Goal: Transaction & Acquisition: Purchase product/service

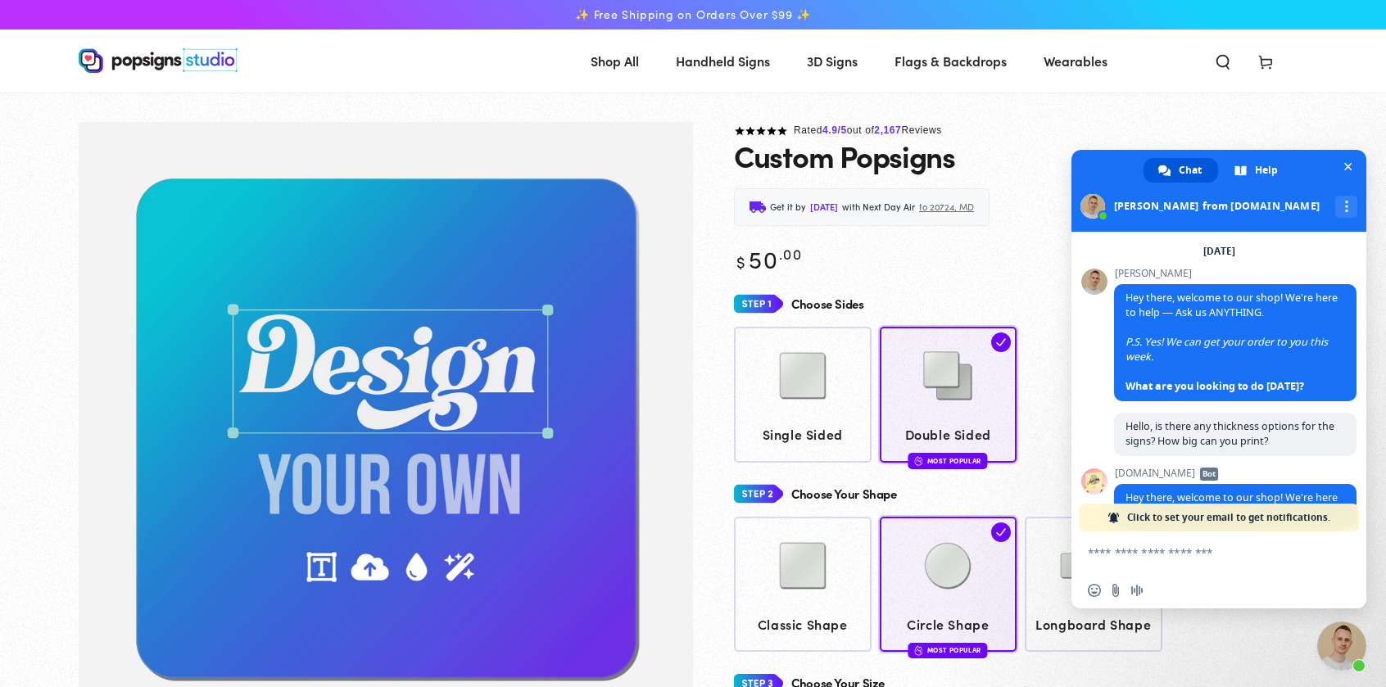
scroll to position [1127, 0]
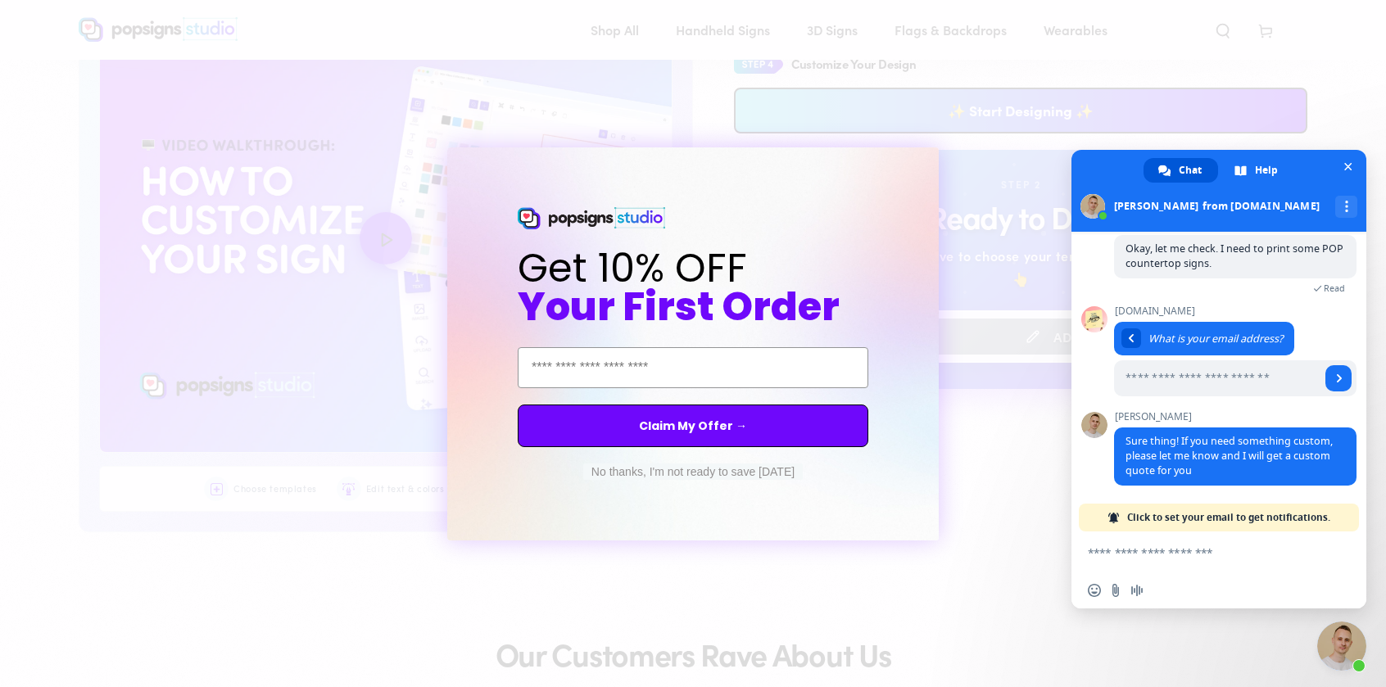
scroll to position [904, 0]
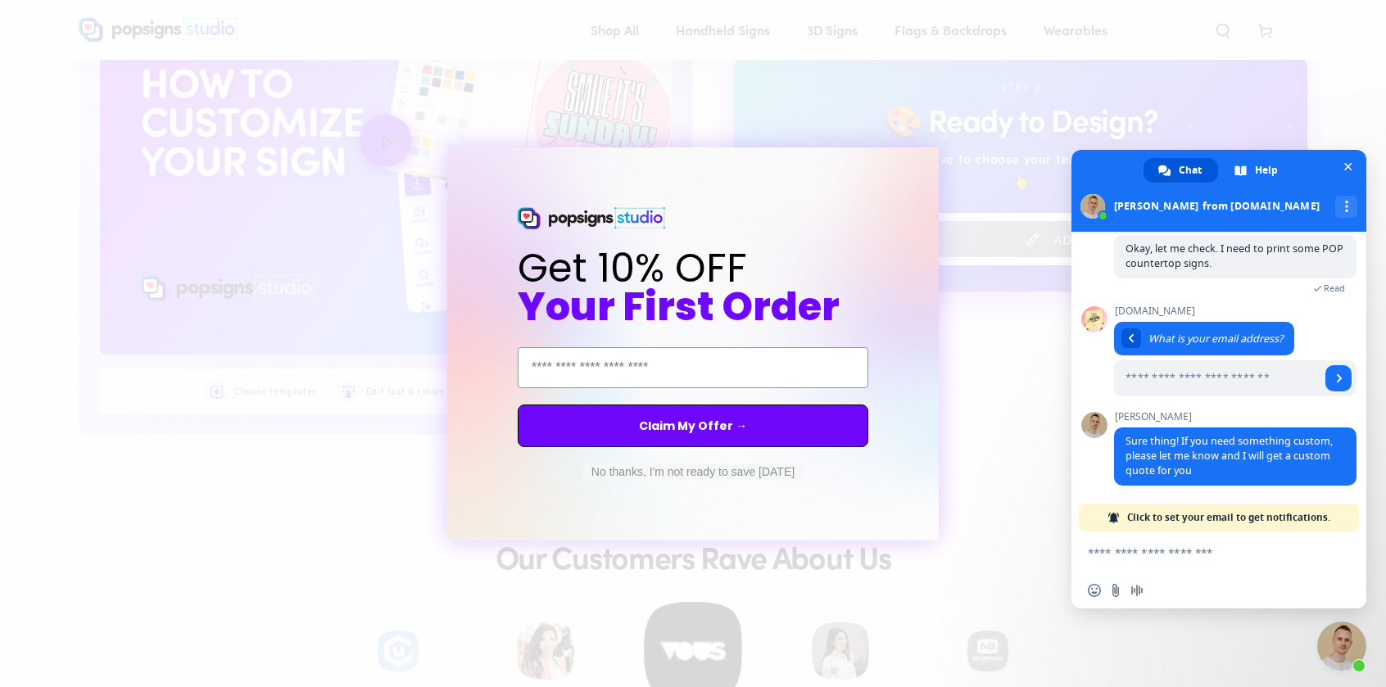
click at [946, 166] on circle "Close dialog" at bounding box center [941, 162] width 16 height 16
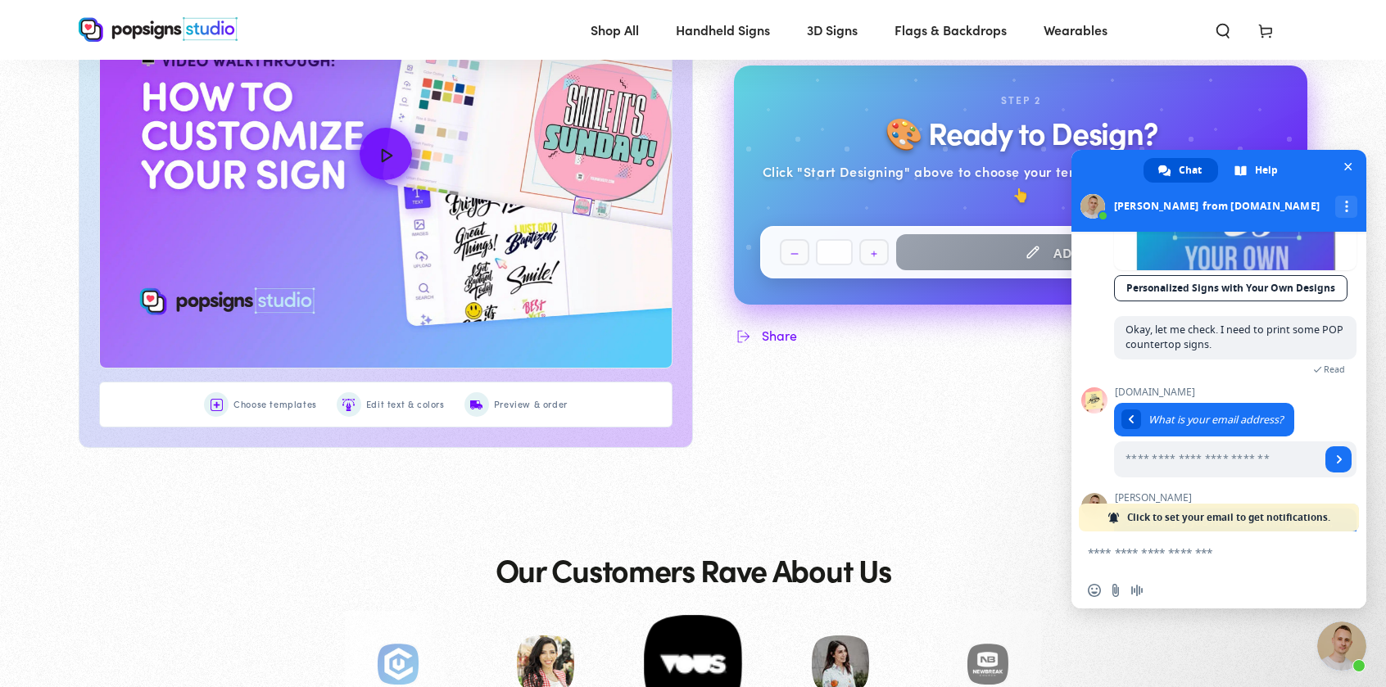
scroll to position [1137, 0]
click at [1222, 560] on textarea "Compose your message..." at bounding box center [1202, 552] width 229 height 41
type textarea "**********"
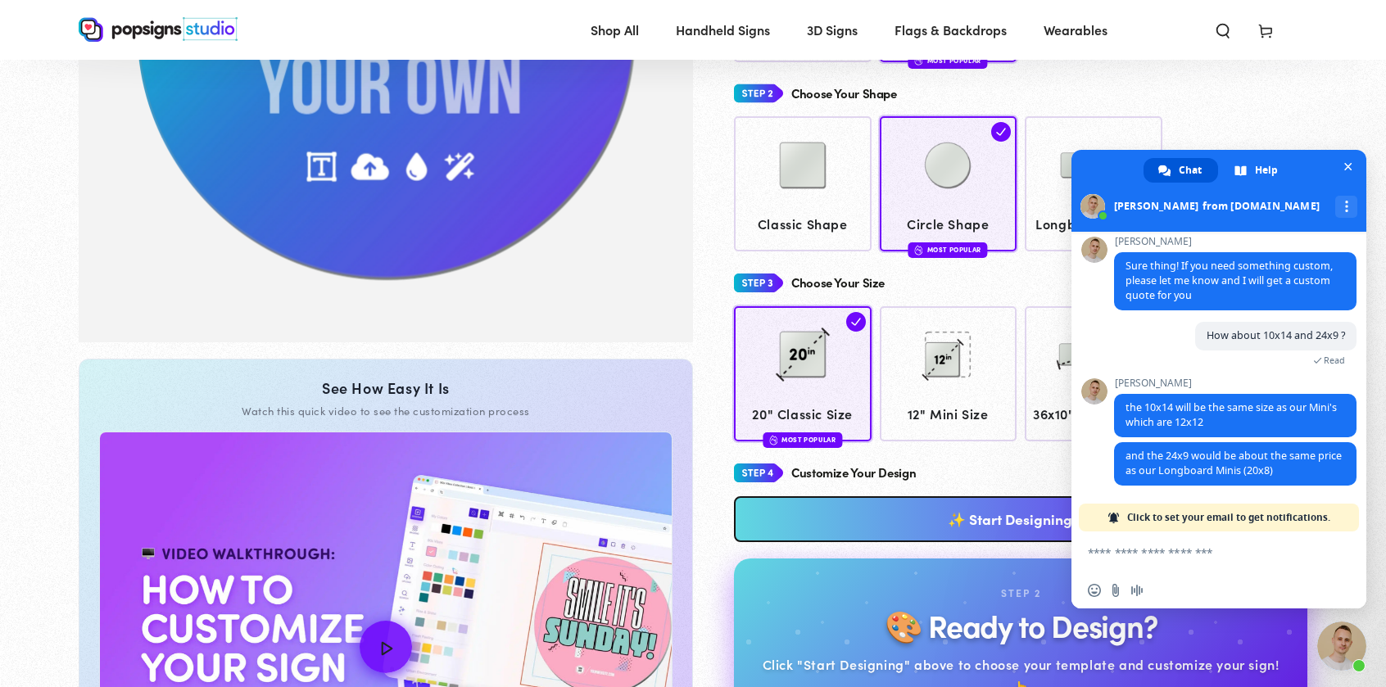
scroll to position [397, 0]
click at [958, 365] on img at bounding box center [948, 356] width 82 height 82
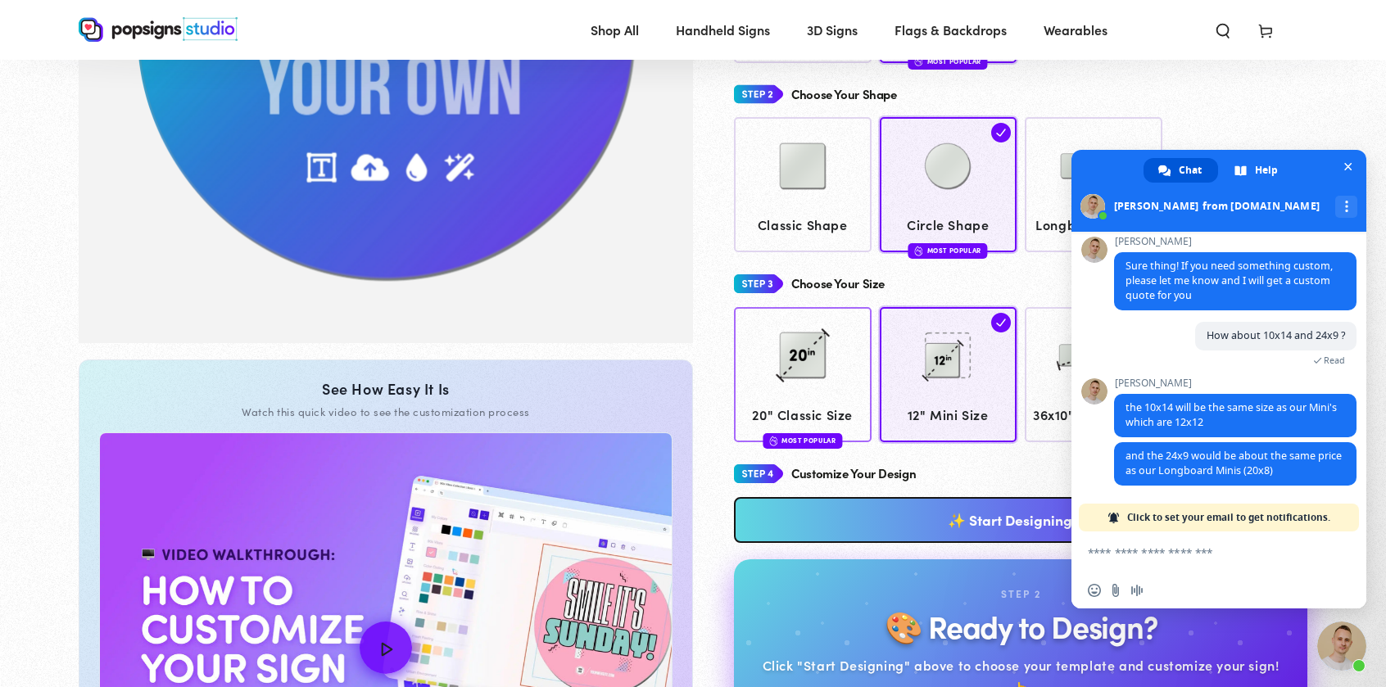
click at [815, 403] on span "20" Classic Size" at bounding box center [803, 415] width 122 height 24
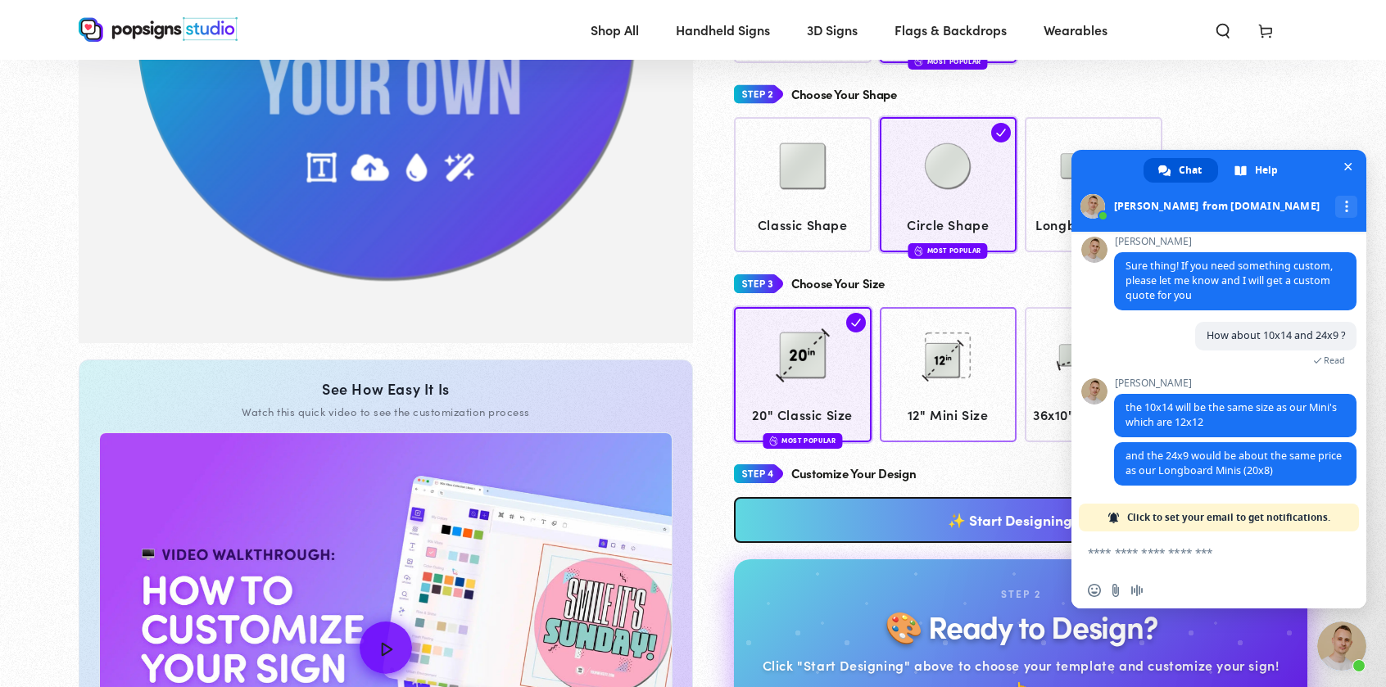
click at [931, 389] on img at bounding box center [948, 356] width 82 height 82
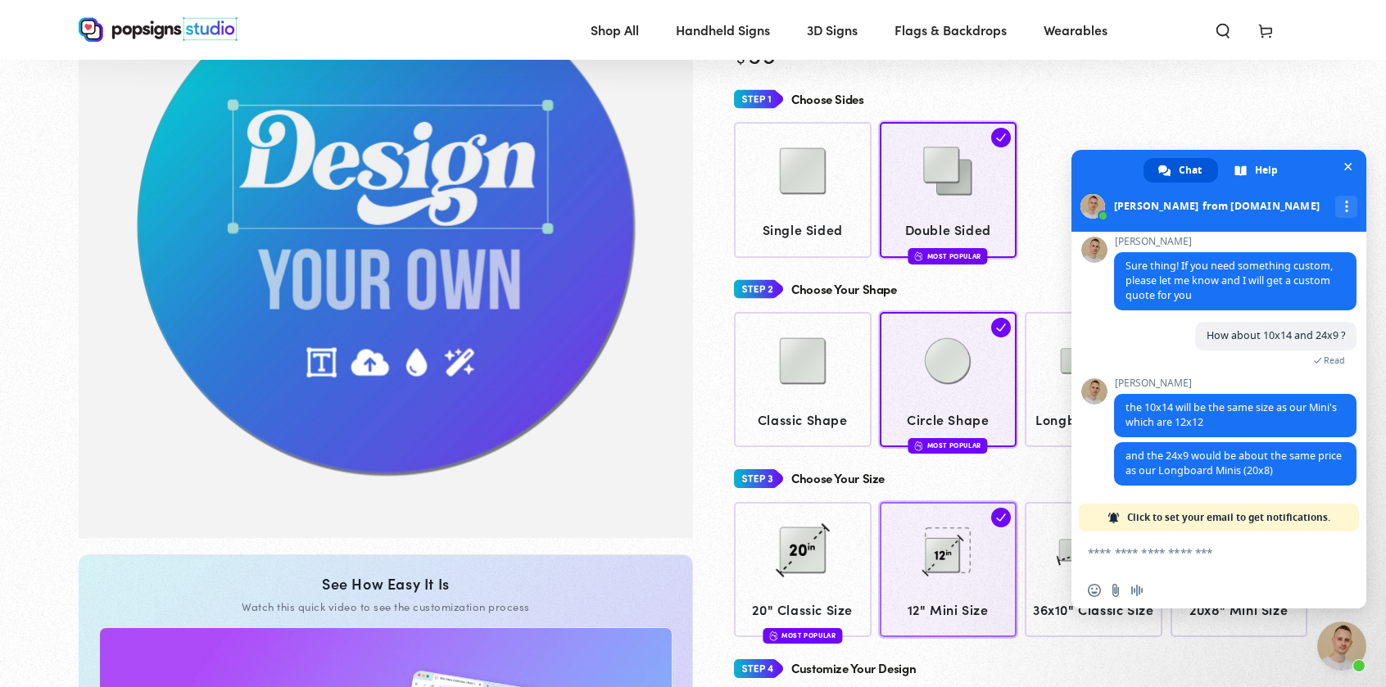
scroll to position [202, 0]
click at [800, 197] on img at bounding box center [803, 171] width 82 height 82
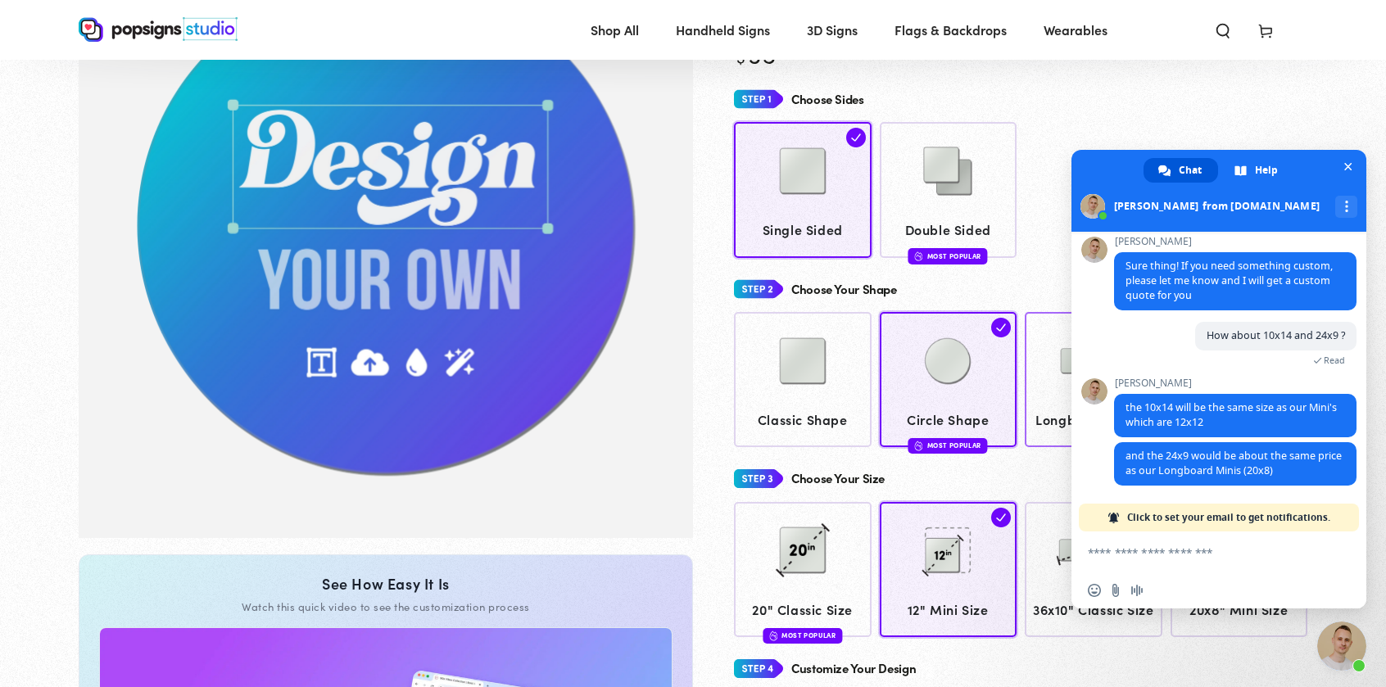
click at [1046, 368] on div at bounding box center [1094, 363] width 122 height 82
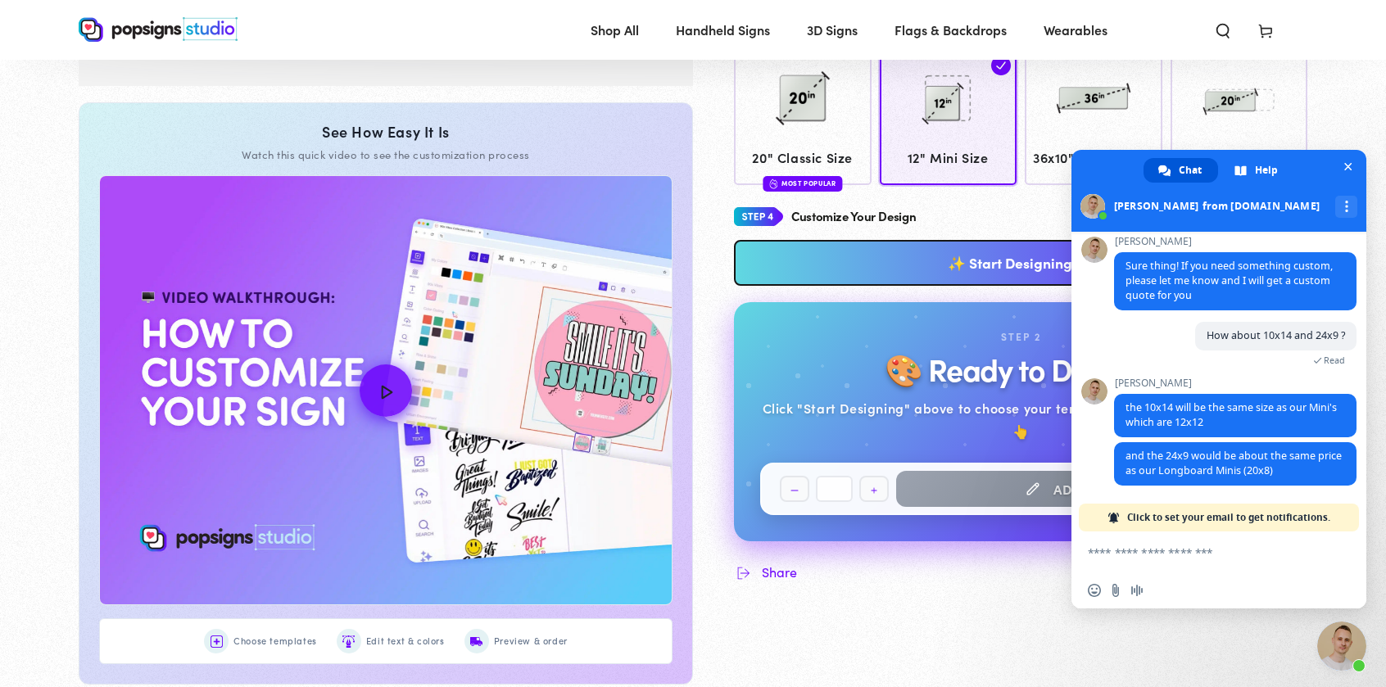
scroll to position [652, 0]
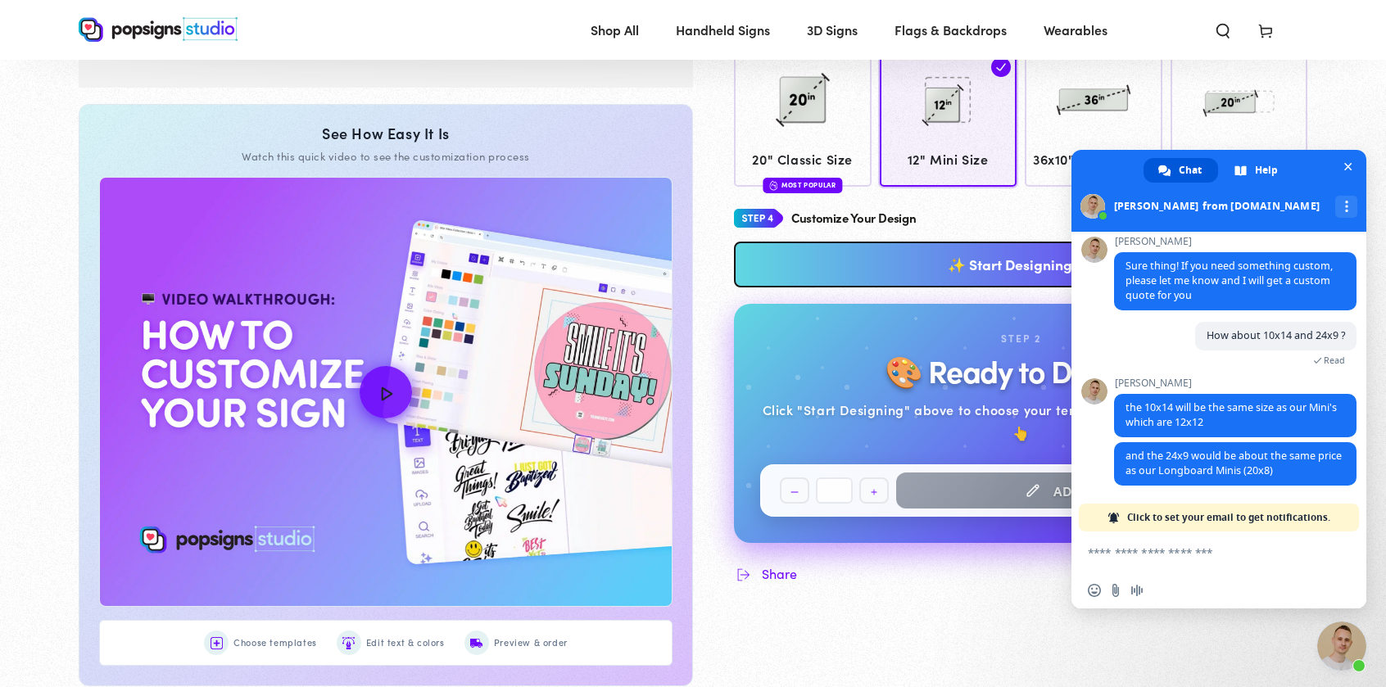
click at [1172, 550] on textarea "Compose your message..." at bounding box center [1202, 552] width 229 height 41
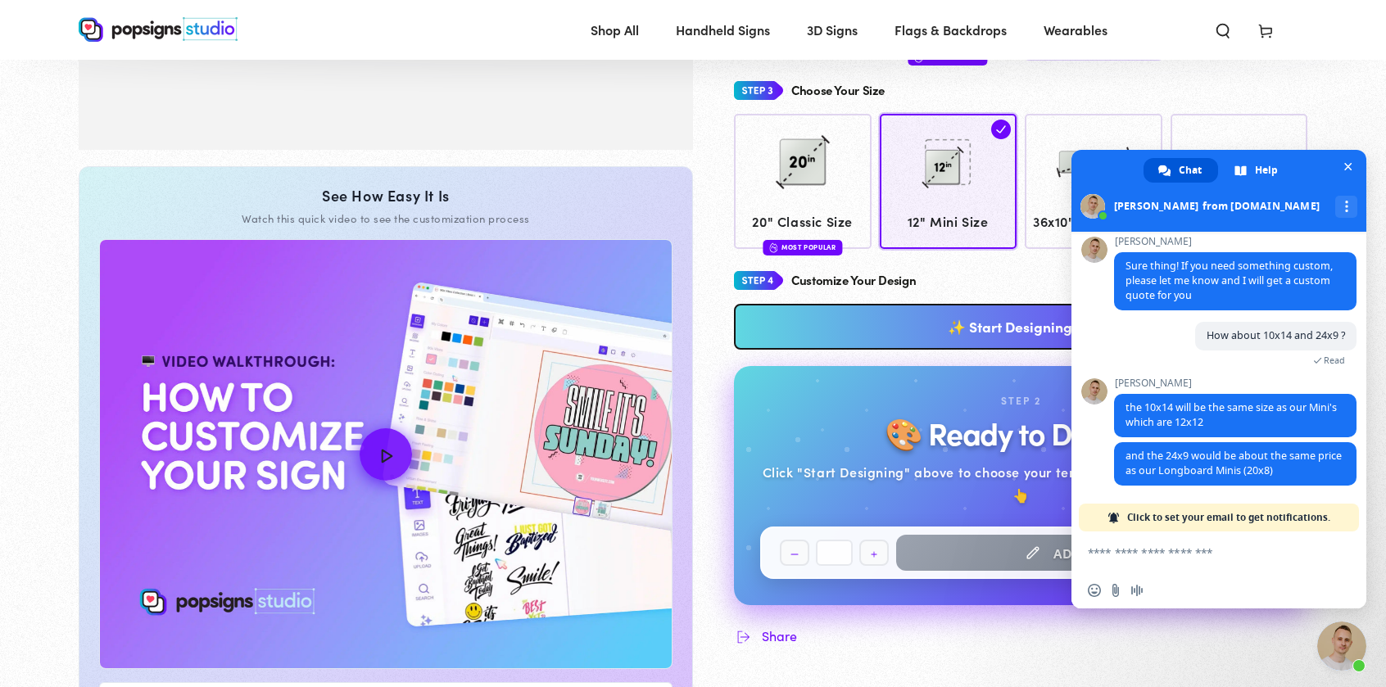
scroll to position [590, 0]
click at [1140, 551] on textarea "Compose your message..." at bounding box center [1202, 552] width 229 height 41
type textarea "**********"
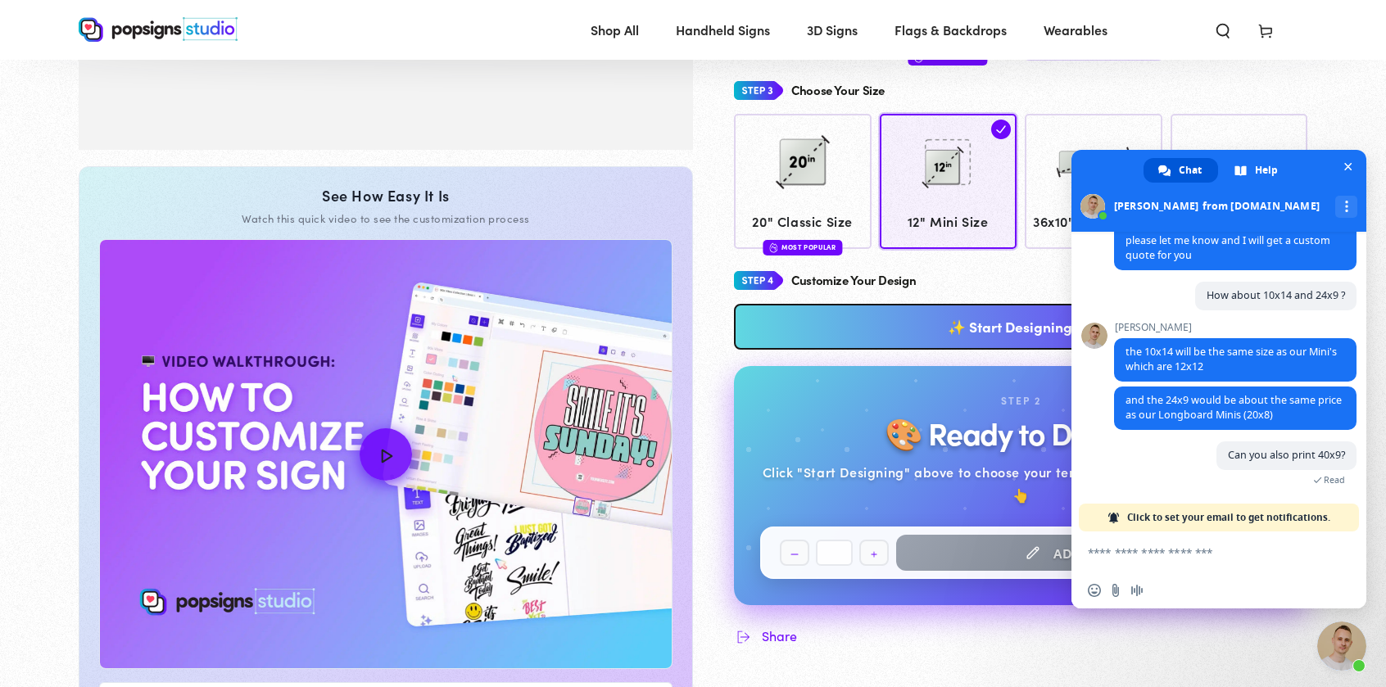
scroll to position [1526, 0]
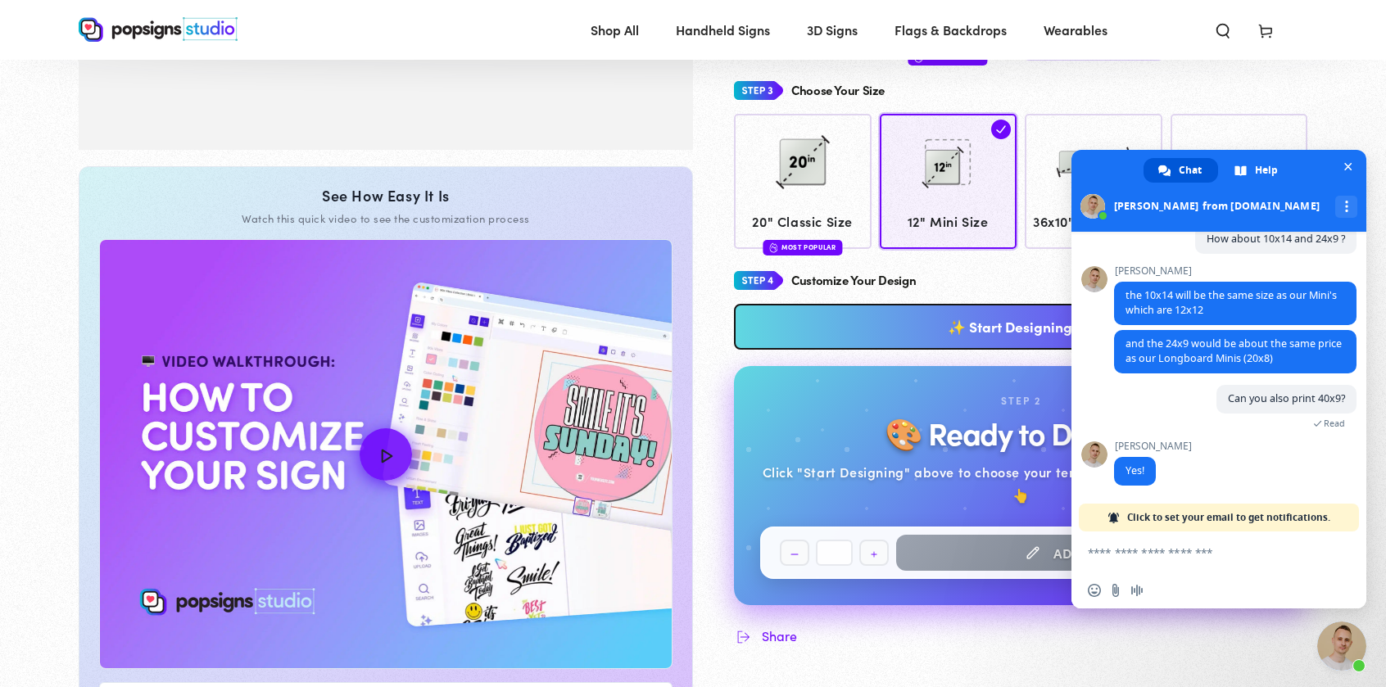
click at [1146, 551] on textarea "Compose your message..." at bounding box center [1202, 552] width 229 height 41
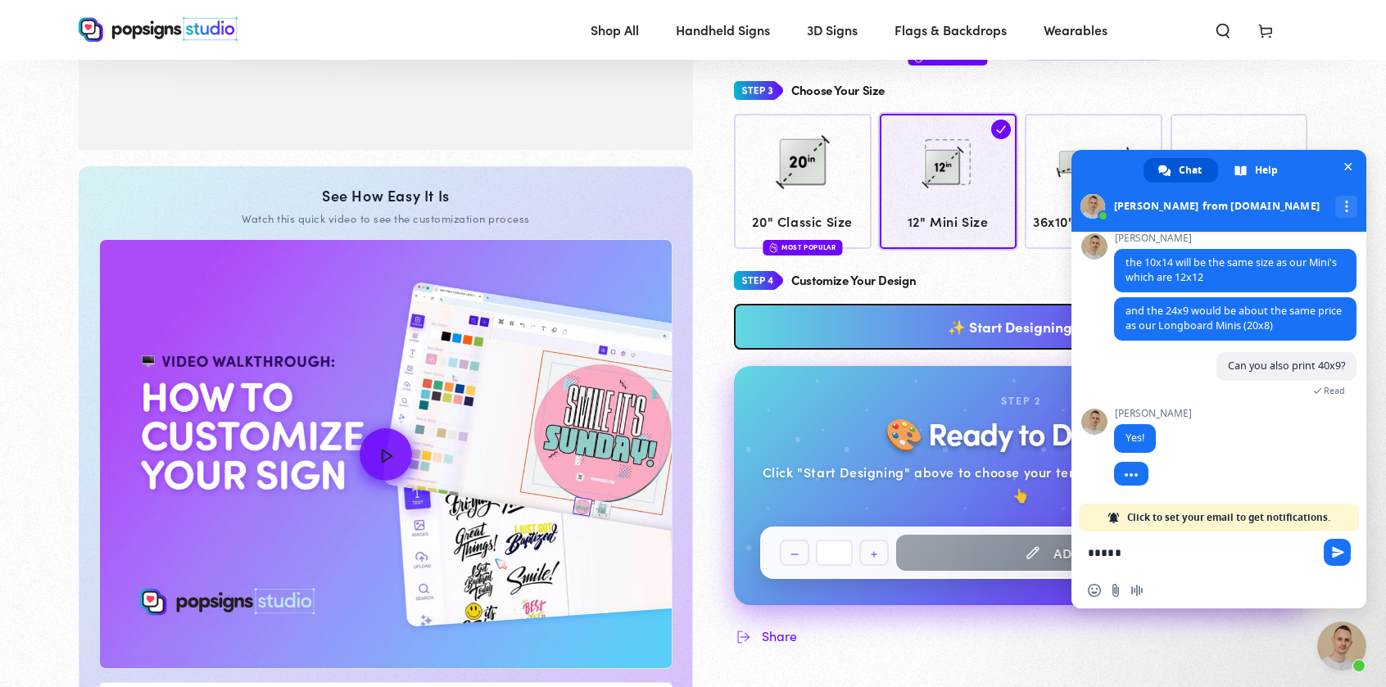
scroll to position [1559, 0]
type textarea "*"
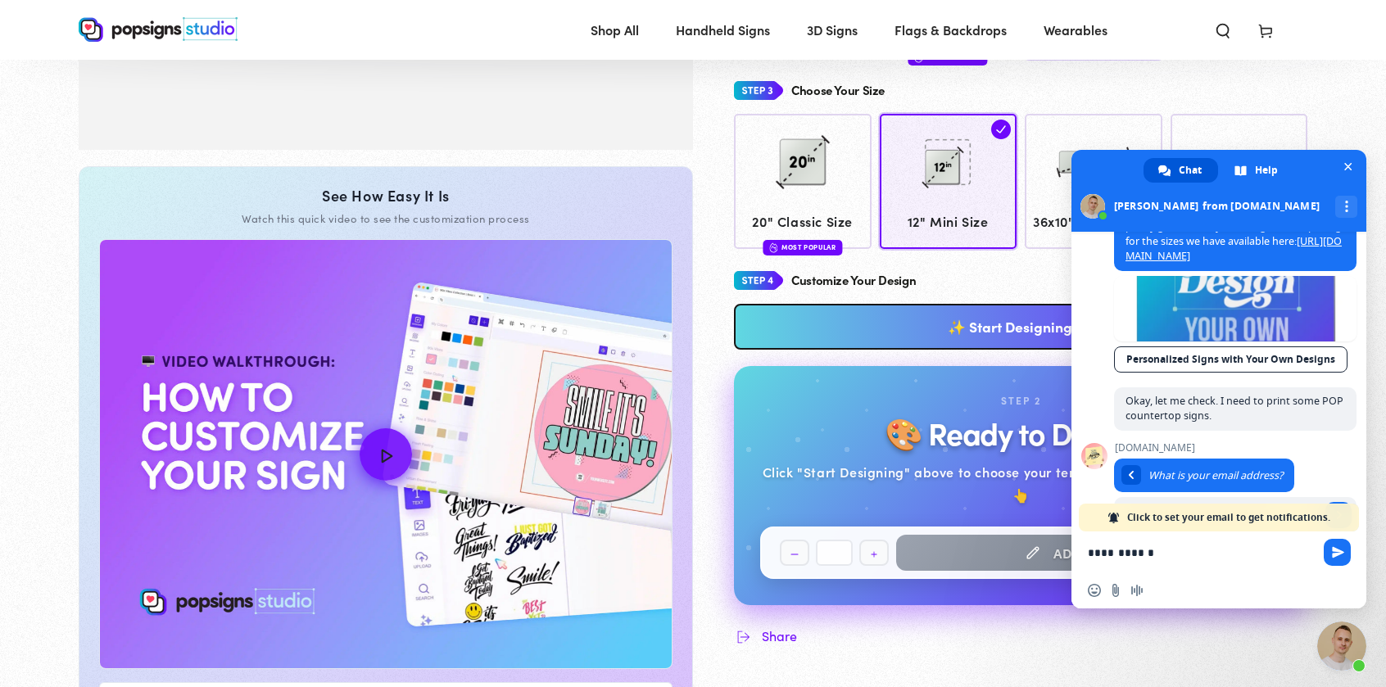
scroll to position [1065, 0]
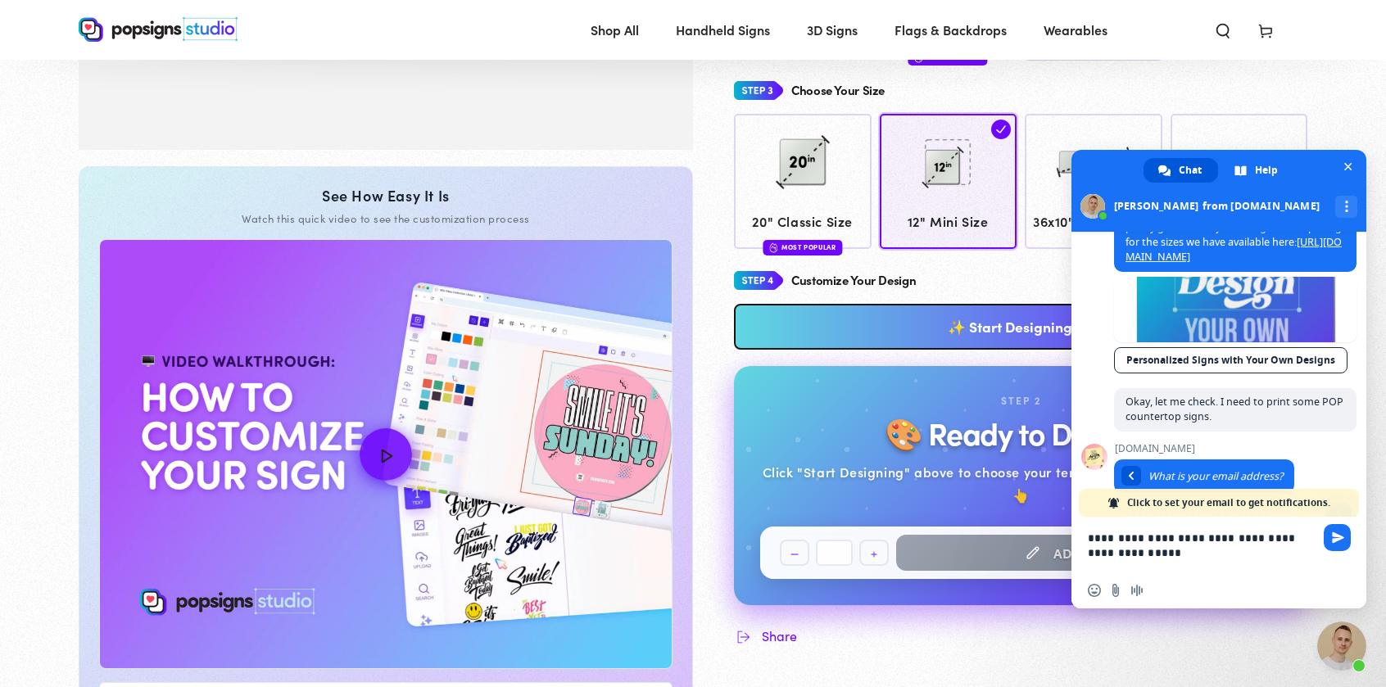
type textarea "**********"
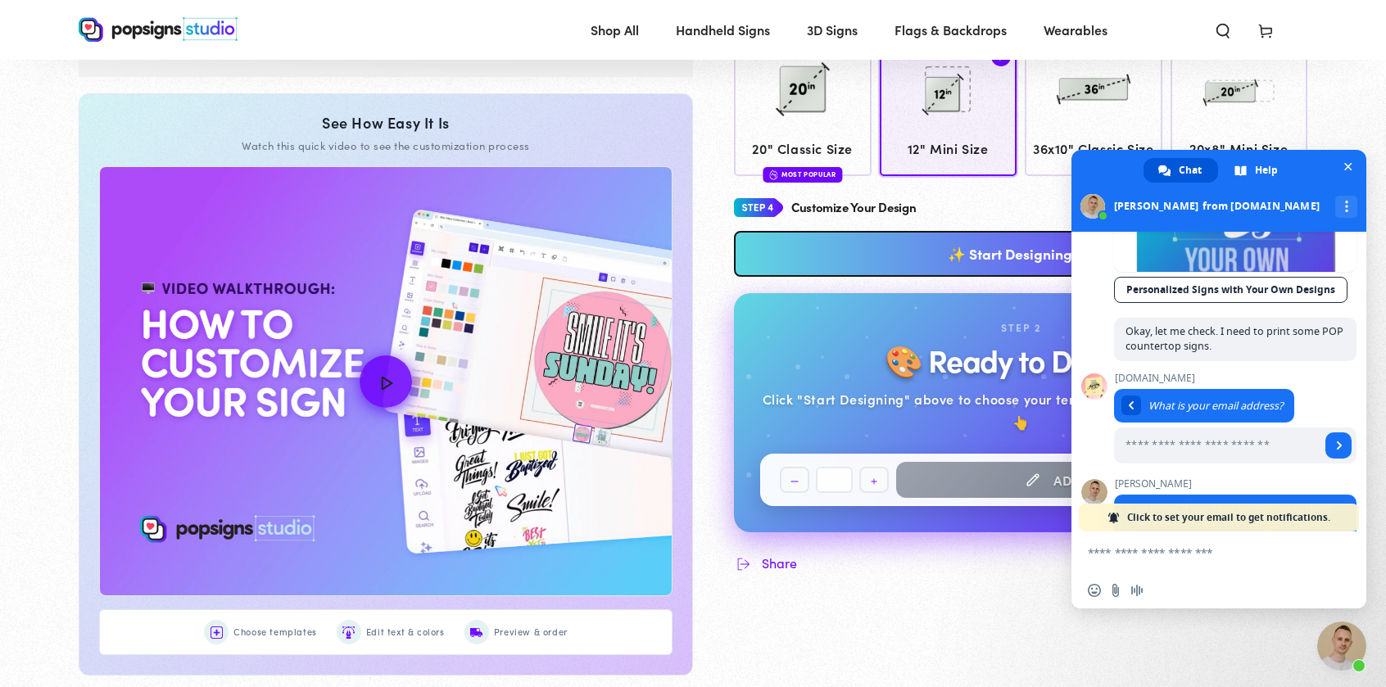
scroll to position [1134, 0]
click at [1302, 305] on link "Personalized Signs with Your Own Designs" at bounding box center [1231, 292] width 234 height 26
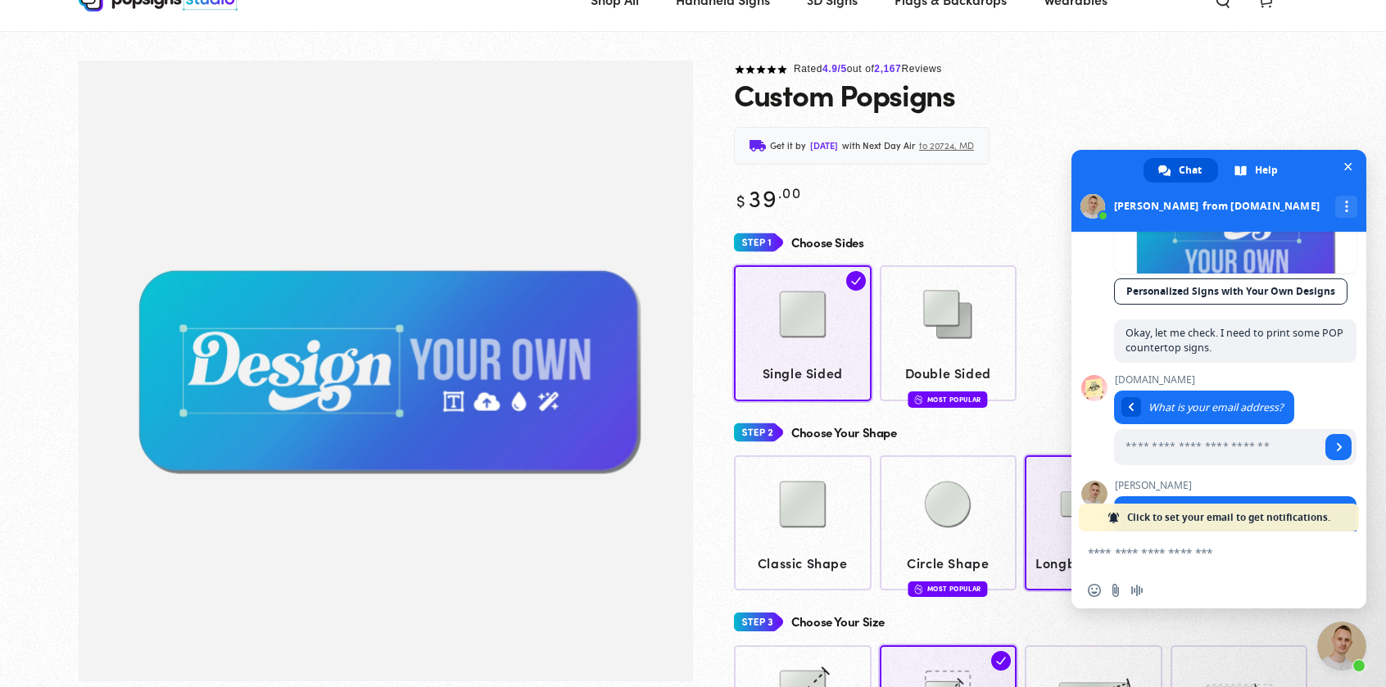
scroll to position [0, 0]
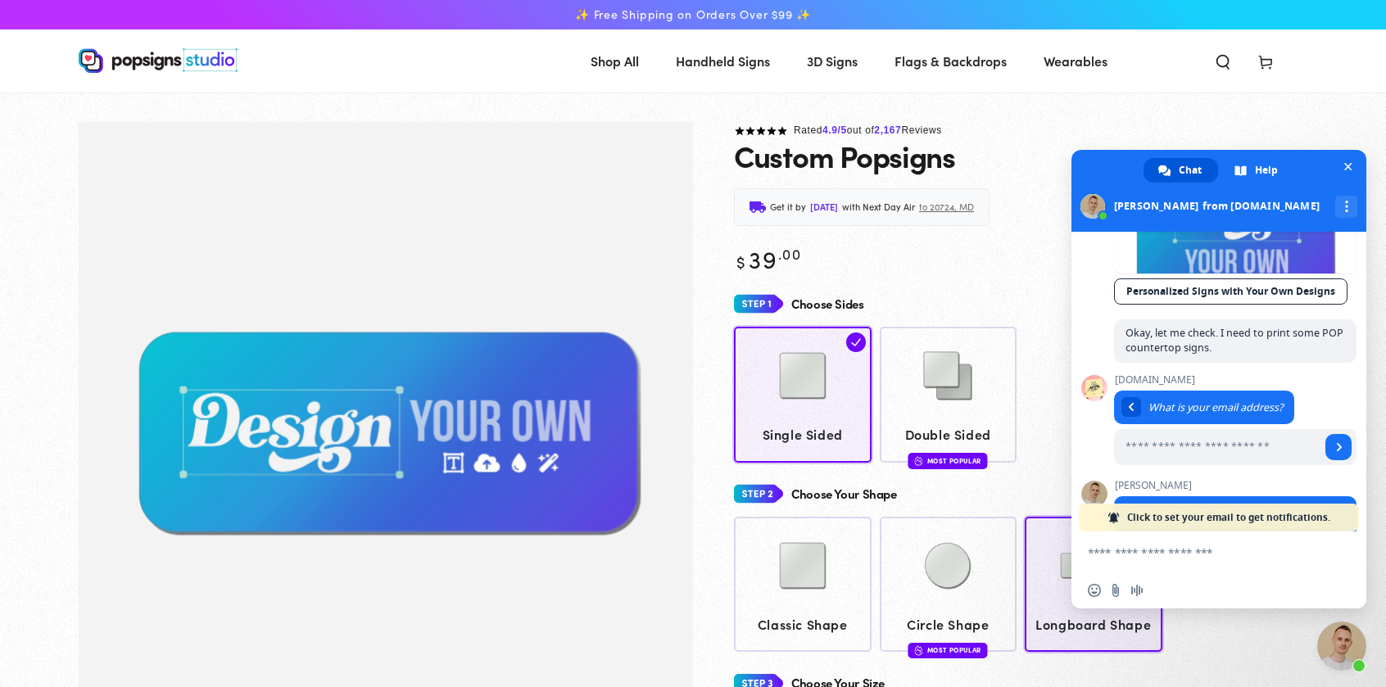
click at [613, 50] on span "Shop All" at bounding box center [615, 61] width 48 height 24
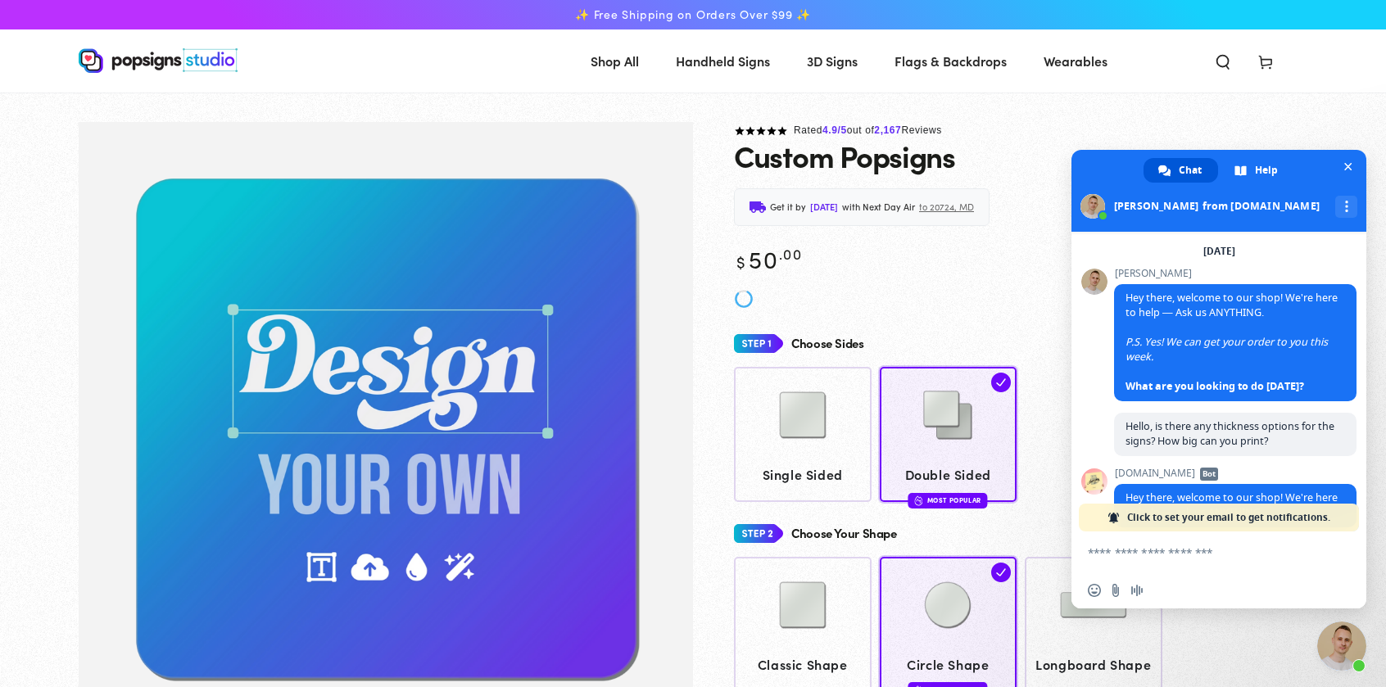
scroll to position [1134, 0]
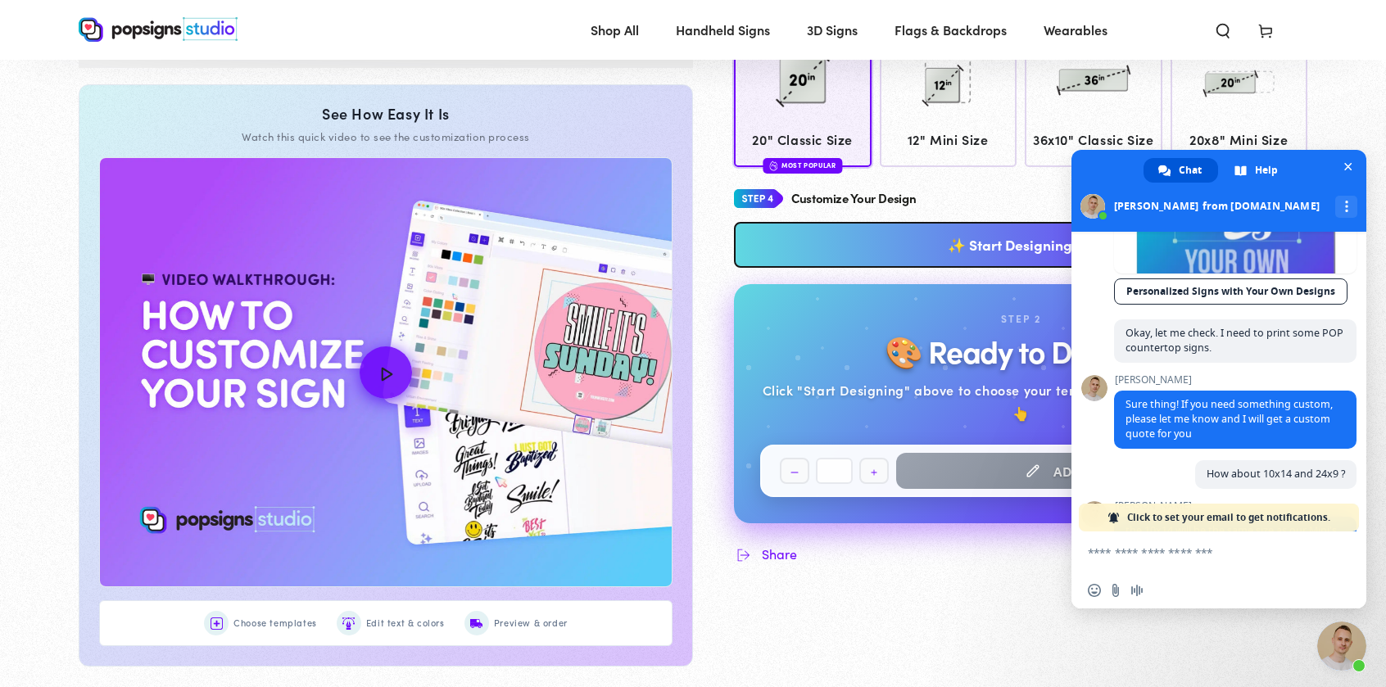
scroll to position [673, 0]
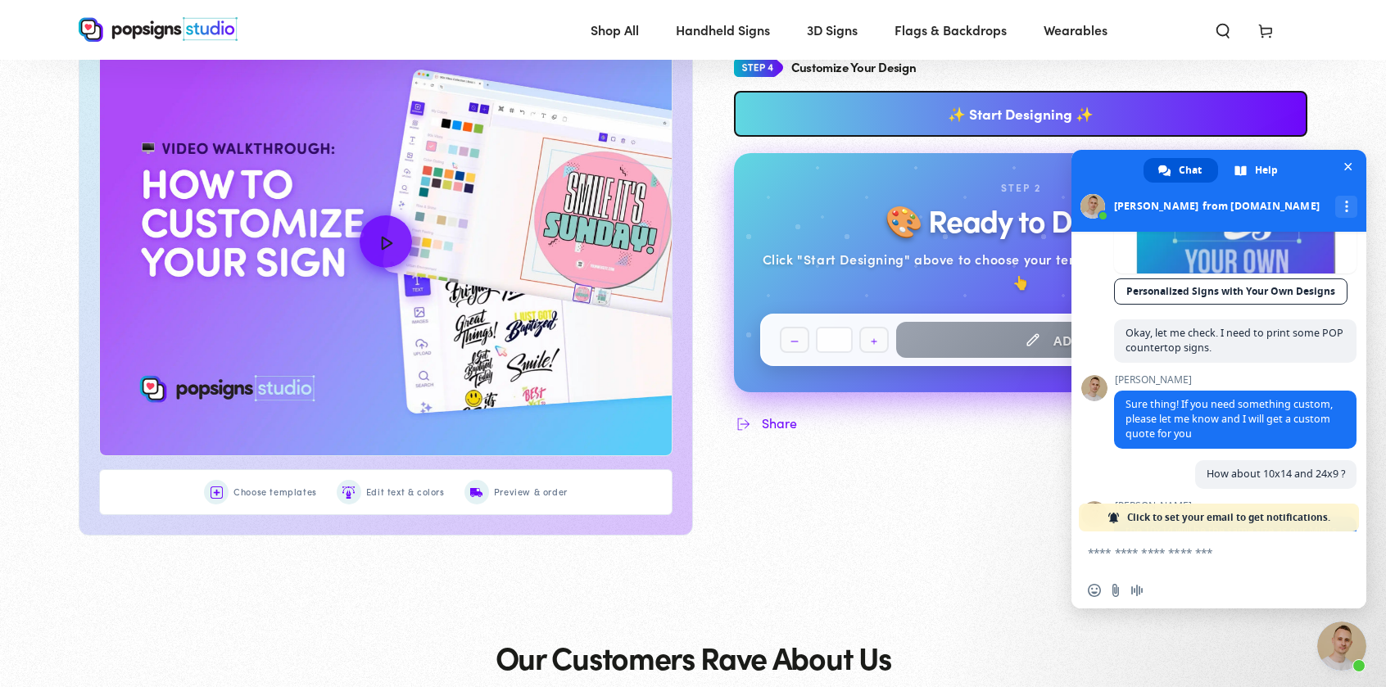
click at [962, 126] on link "✨ Start Designing ✨" at bounding box center [1021, 114] width 574 height 46
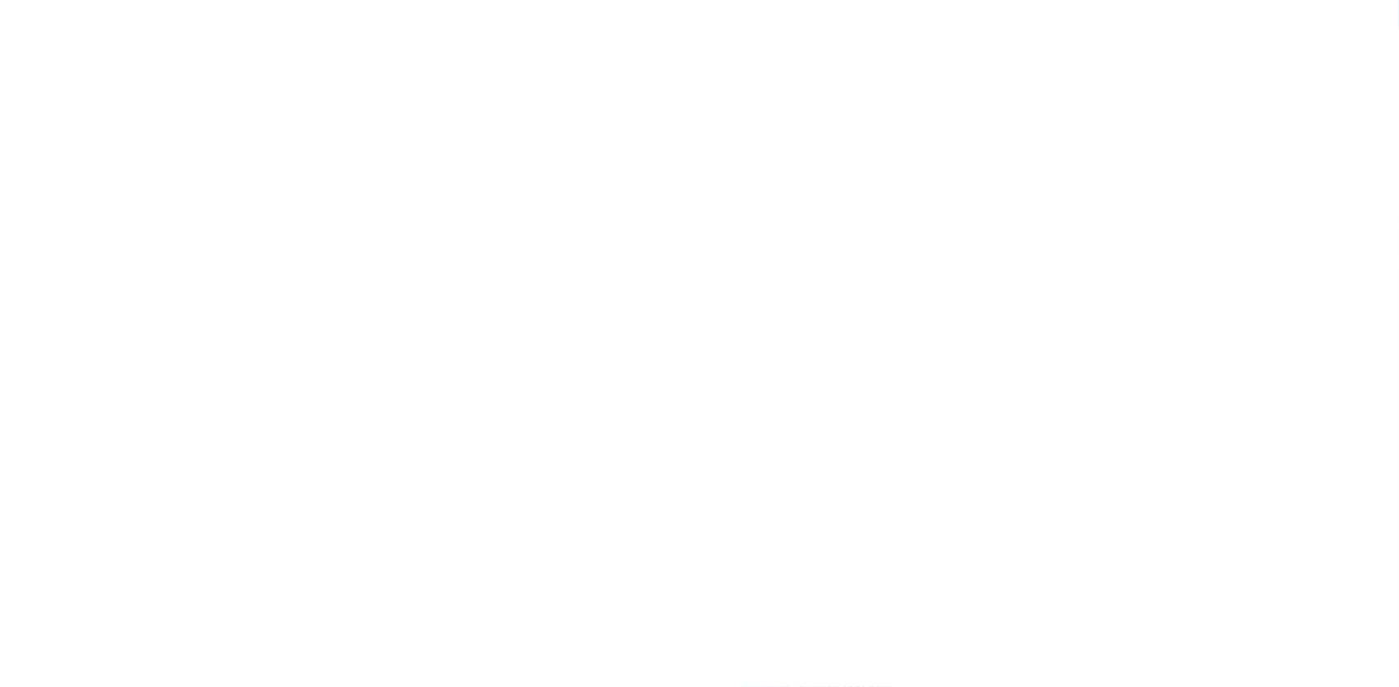
scroll to position [0, 0]
type textarea "An ancient tree with a door leading to a magical world"
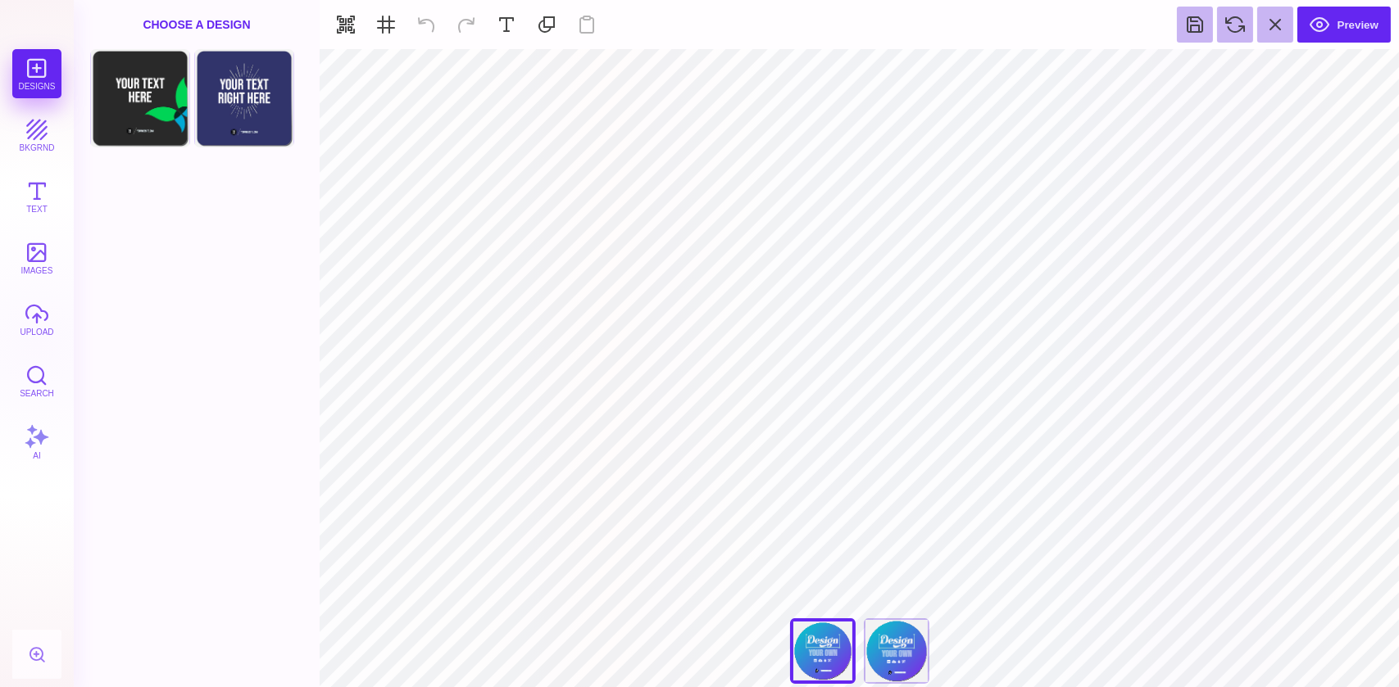
click at [196, 18] on div "Choose A Design" at bounding box center [197, 24] width 246 height 49
click at [41, 66] on div "Designs bkgrnd Text images upload Search AI" at bounding box center [37, 368] width 74 height 638
click at [29, 79] on div "Designs bkgrnd Text images upload Search AI" at bounding box center [37, 368] width 74 height 638
click at [29, 74] on div "Designs bkgrnd Text images upload Search AI" at bounding box center [37, 368] width 74 height 638
click at [34, 72] on div "Designs bkgrnd Text images upload Search AI" at bounding box center [37, 368] width 74 height 638
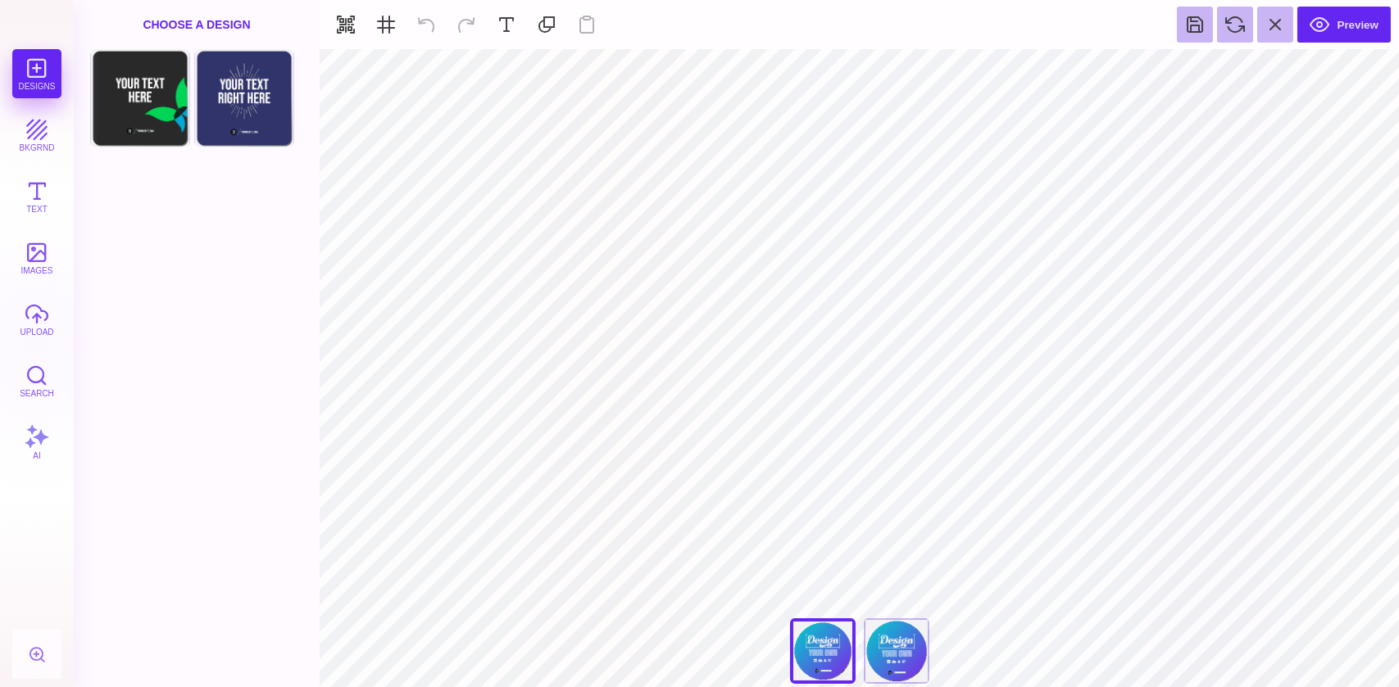
type textarea "**********"
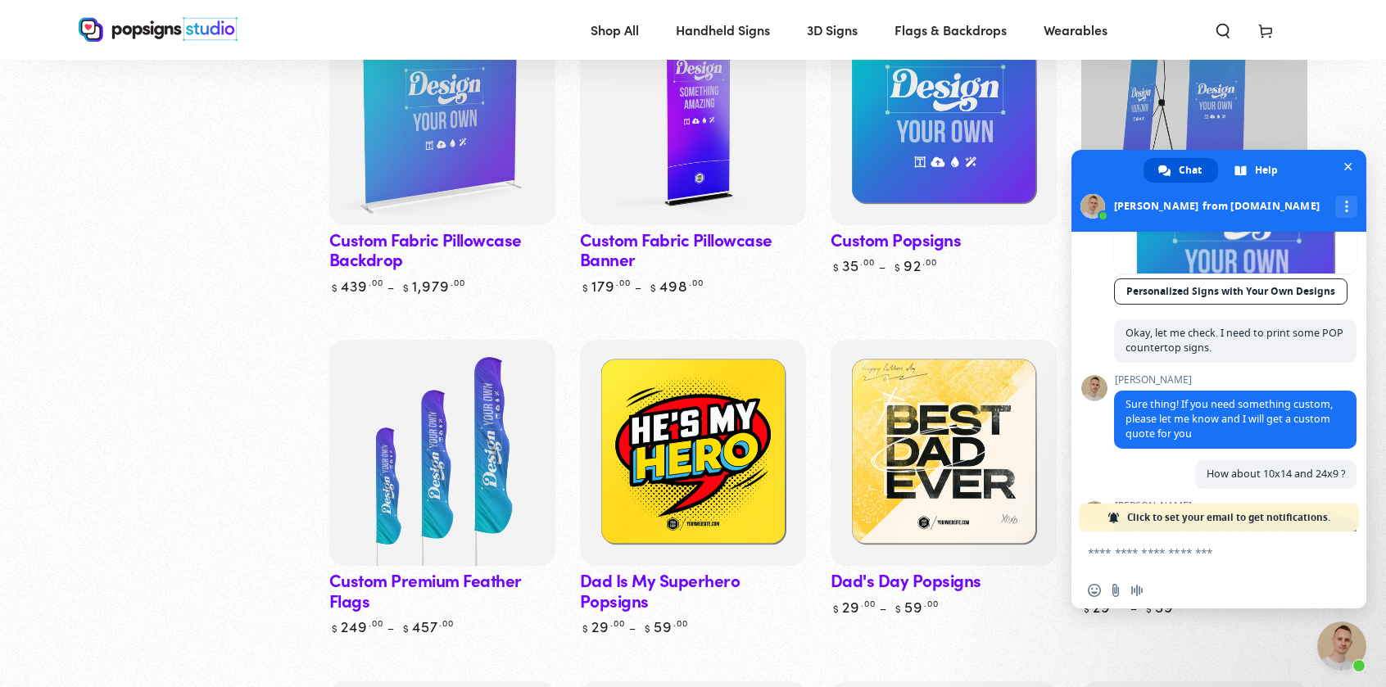
scroll to position [2043, 0]
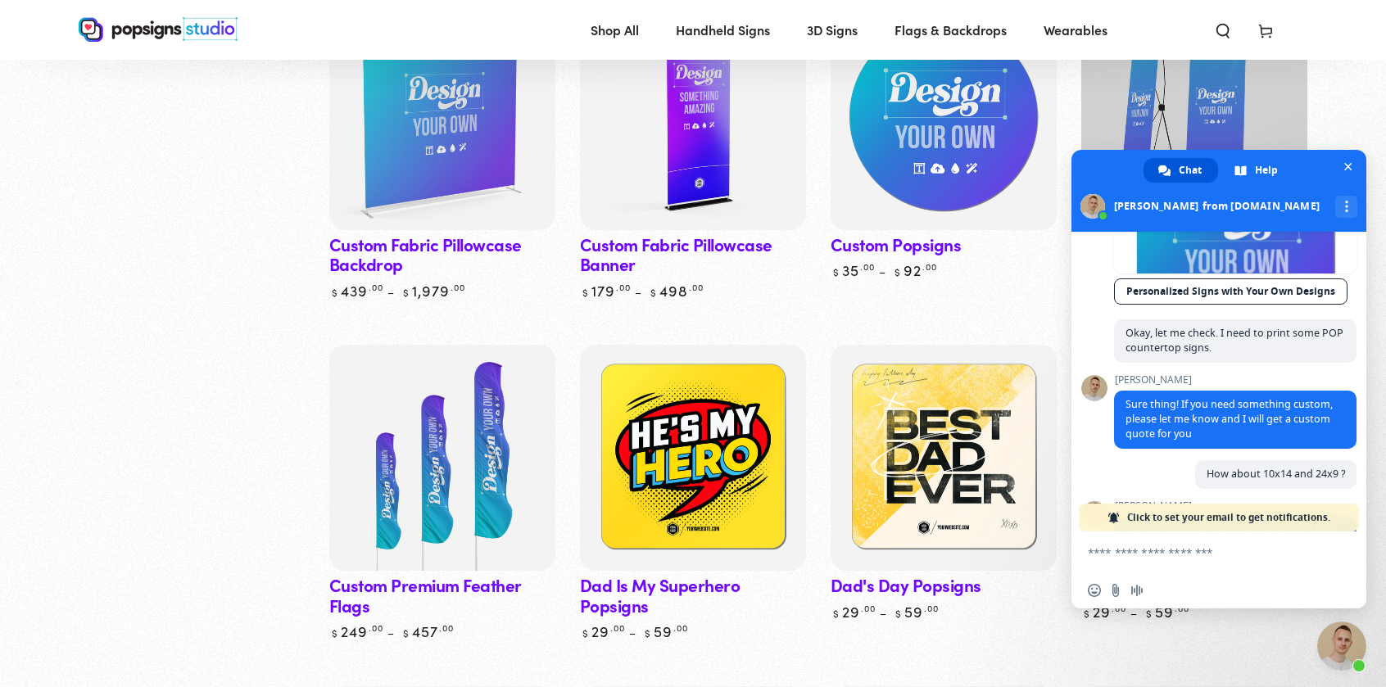
click at [932, 109] on img at bounding box center [944, 117] width 233 height 233
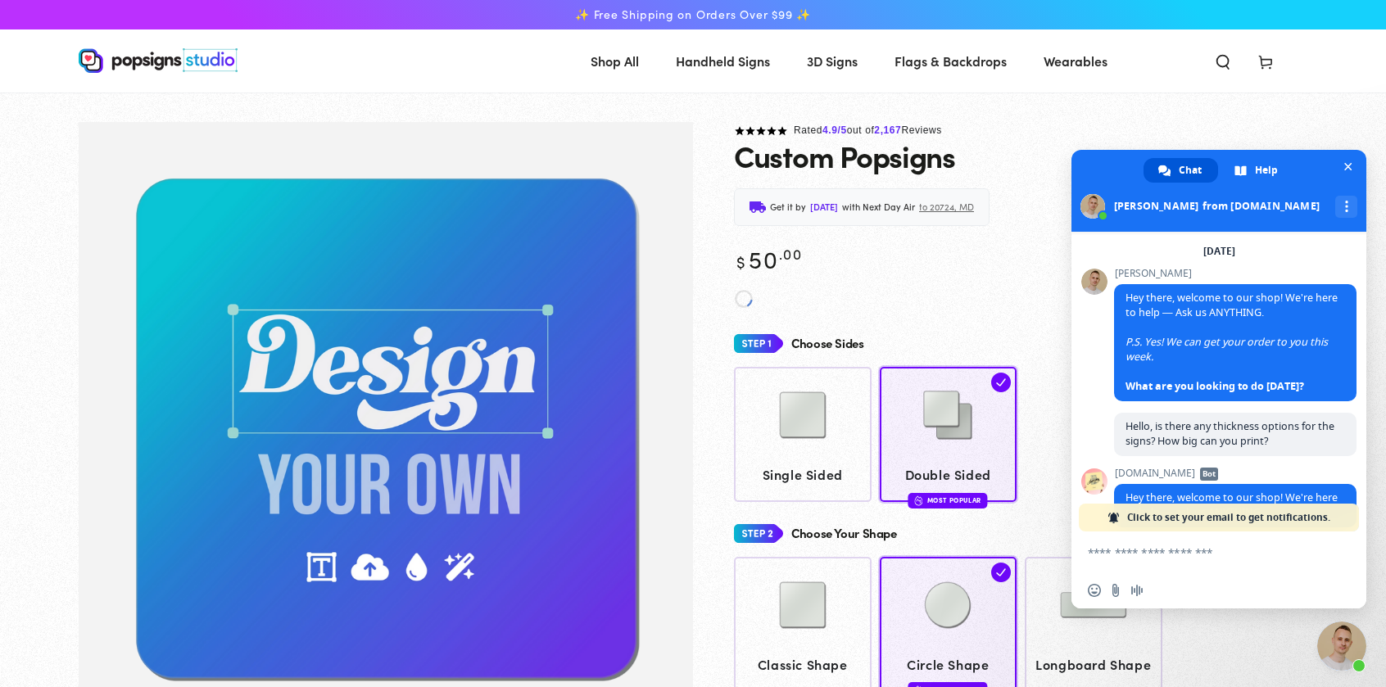
click at [1085, 606] on div "Insert an emoji Send a file Audio message" at bounding box center [1219, 591] width 295 height 36
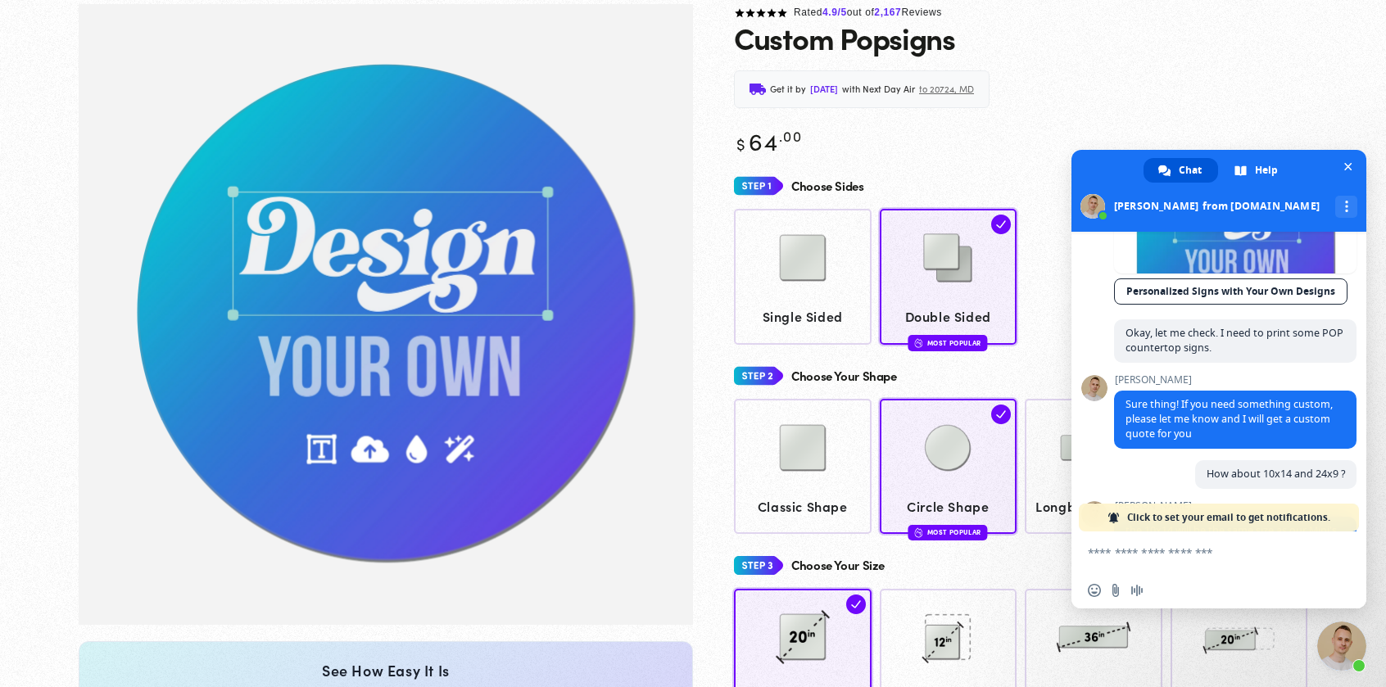
scroll to position [121, 0]
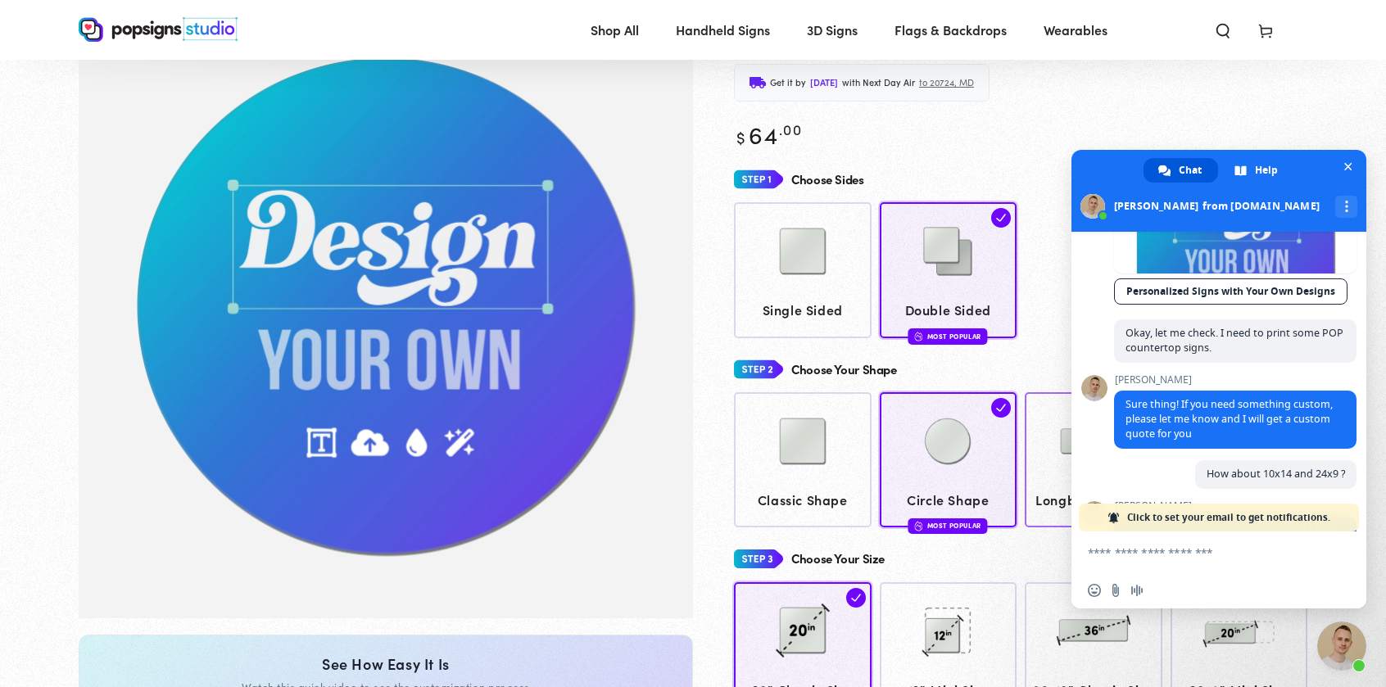
click at [1046, 488] on span "Longboard Shape" at bounding box center [1094, 500] width 122 height 24
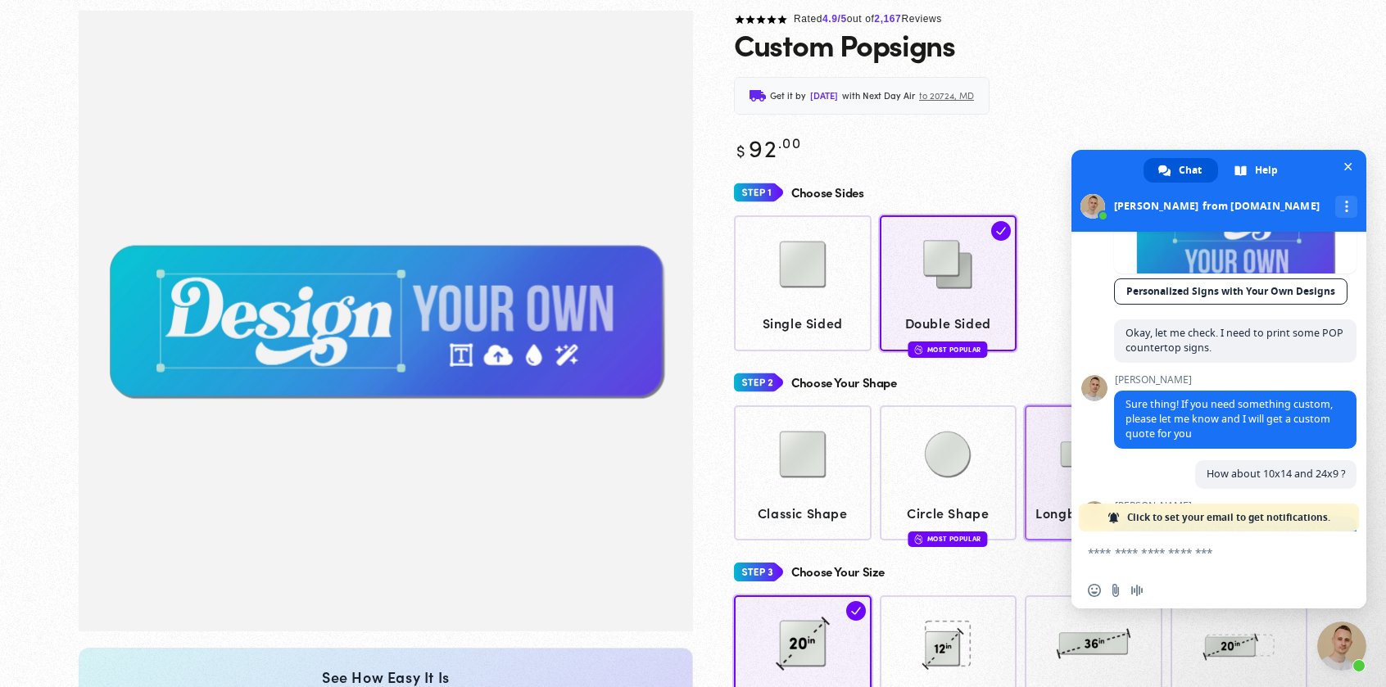
scroll to position [121, 0]
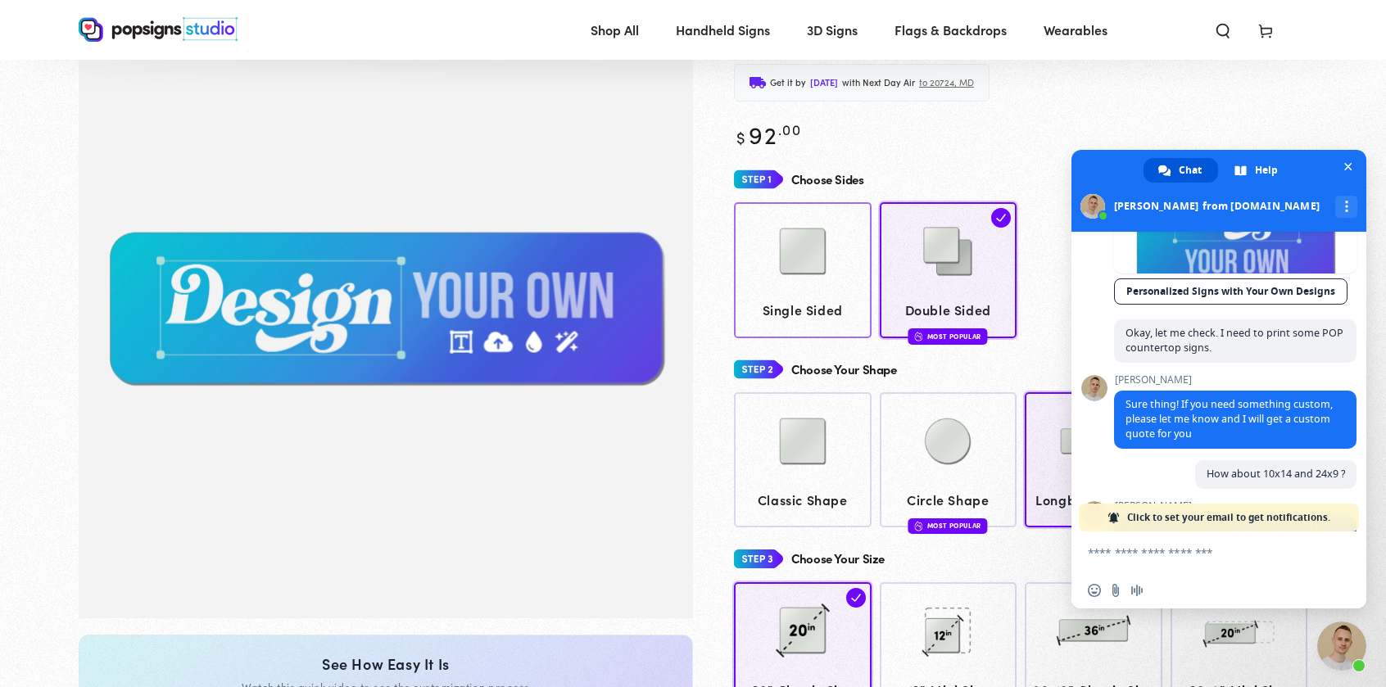
click at [791, 289] on img at bounding box center [803, 252] width 82 height 82
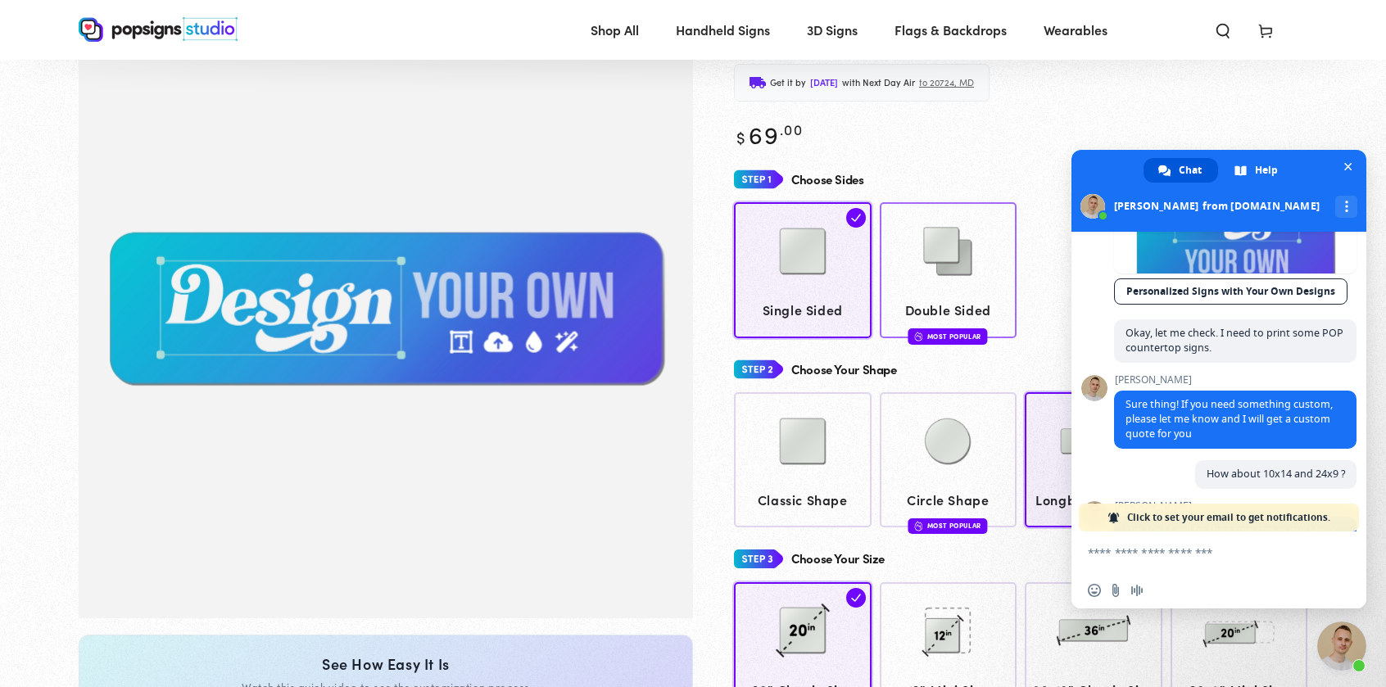
click at [936, 252] on img at bounding box center [948, 252] width 82 height 82
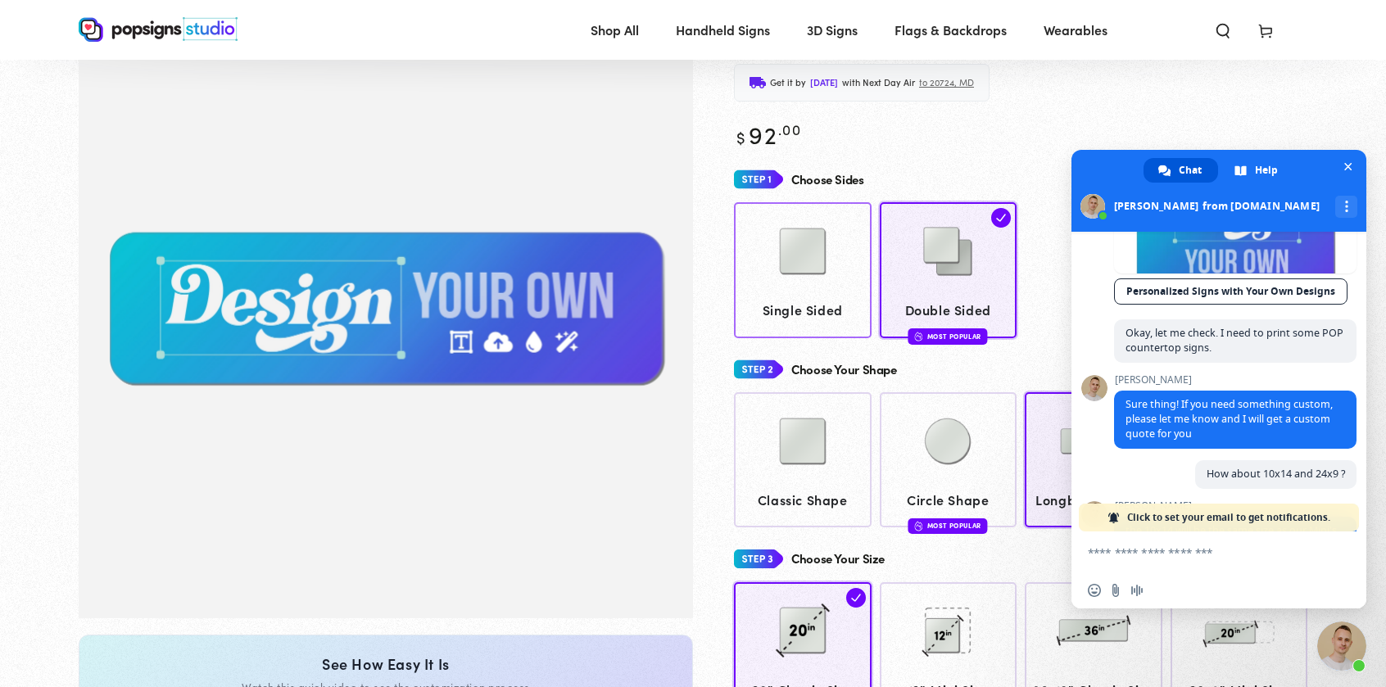
click at [813, 270] on img at bounding box center [803, 252] width 82 height 82
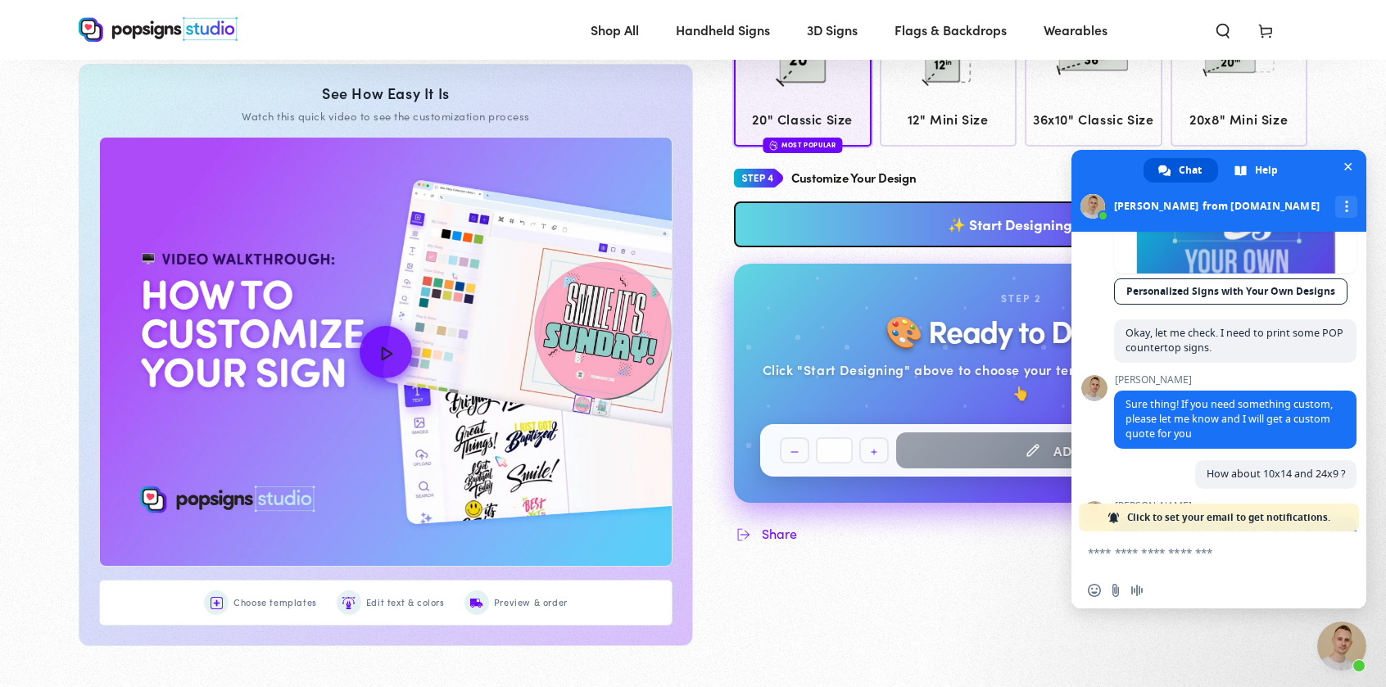
scroll to position [693, 0]
click at [1061, 112] on span "36x10" Classic Size" at bounding box center [1094, 119] width 122 height 24
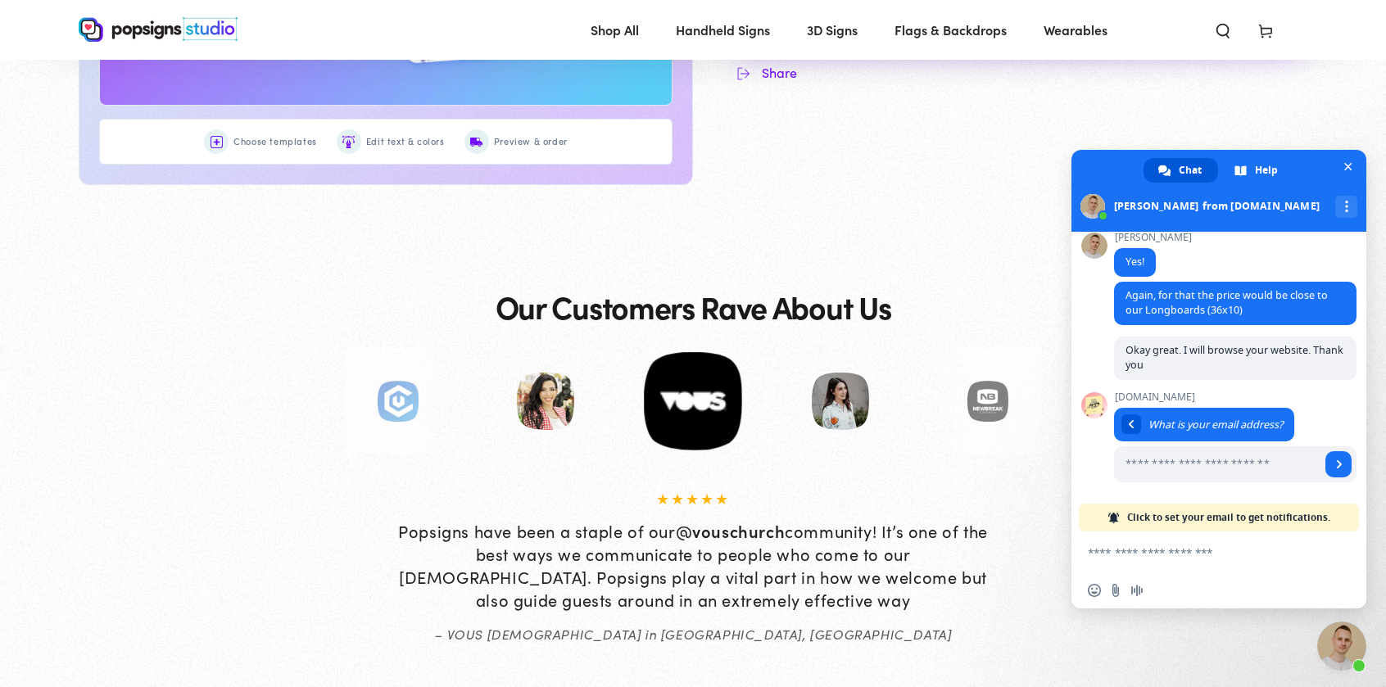
scroll to position [1154, 0]
click at [1229, 458] on input "Enter your email address..." at bounding box center [1217, 465] width 206 height 36
type input "**********"
click at [1336, 462] on span "Send" at bounding box center [1340, 464] width 8 height 8
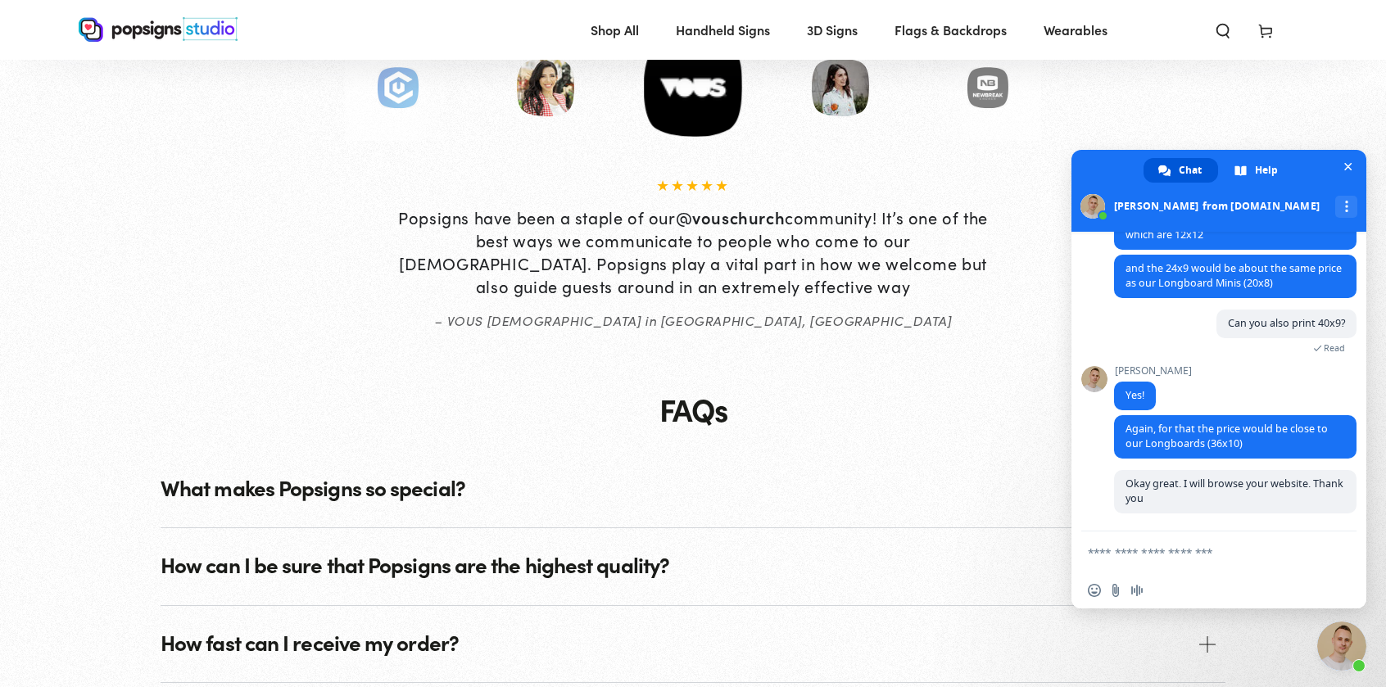
scroll to position [1468, 0]
click at [1229, 560] on textarea "Compose your message..." at bounding box center [1202, 552] width 229 height 41
click at [1249, 549] on textarea "Compose your message..." at bounding box center [1202, 552] width 229 height 41
type textarea "*"
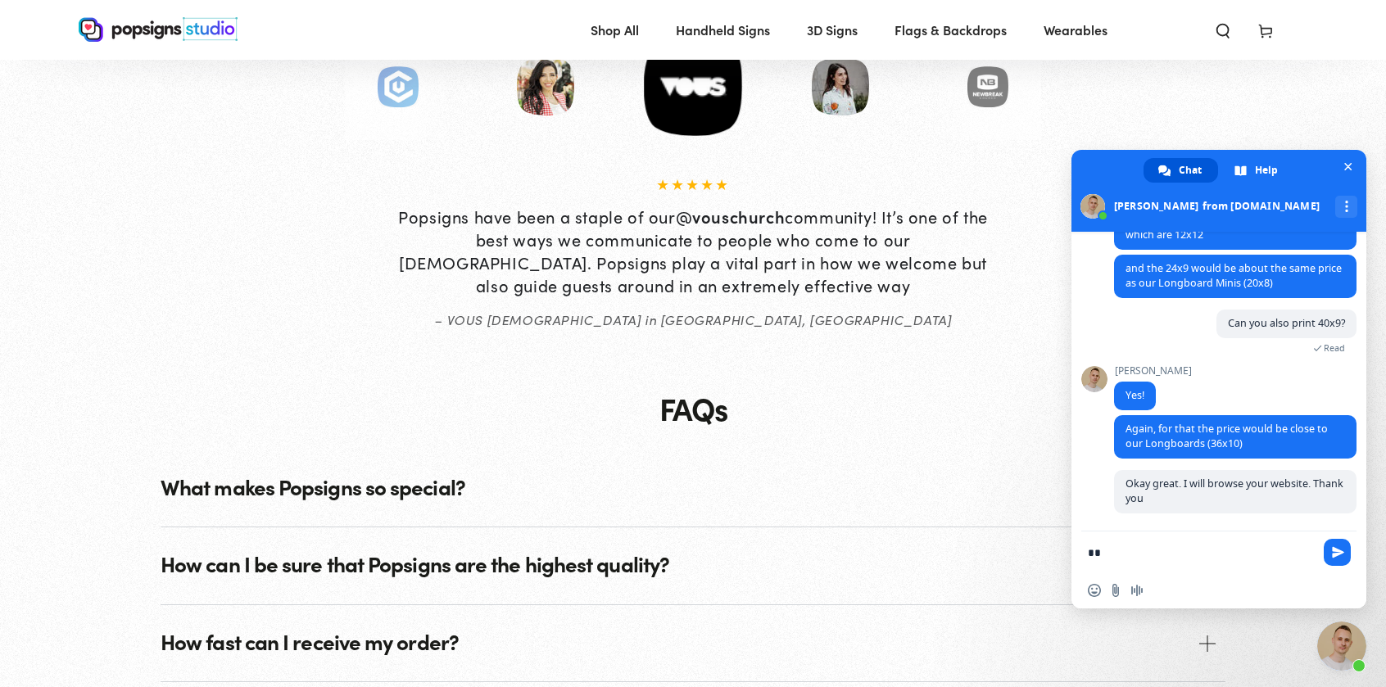
type textarea "*"
type textarea "**********"
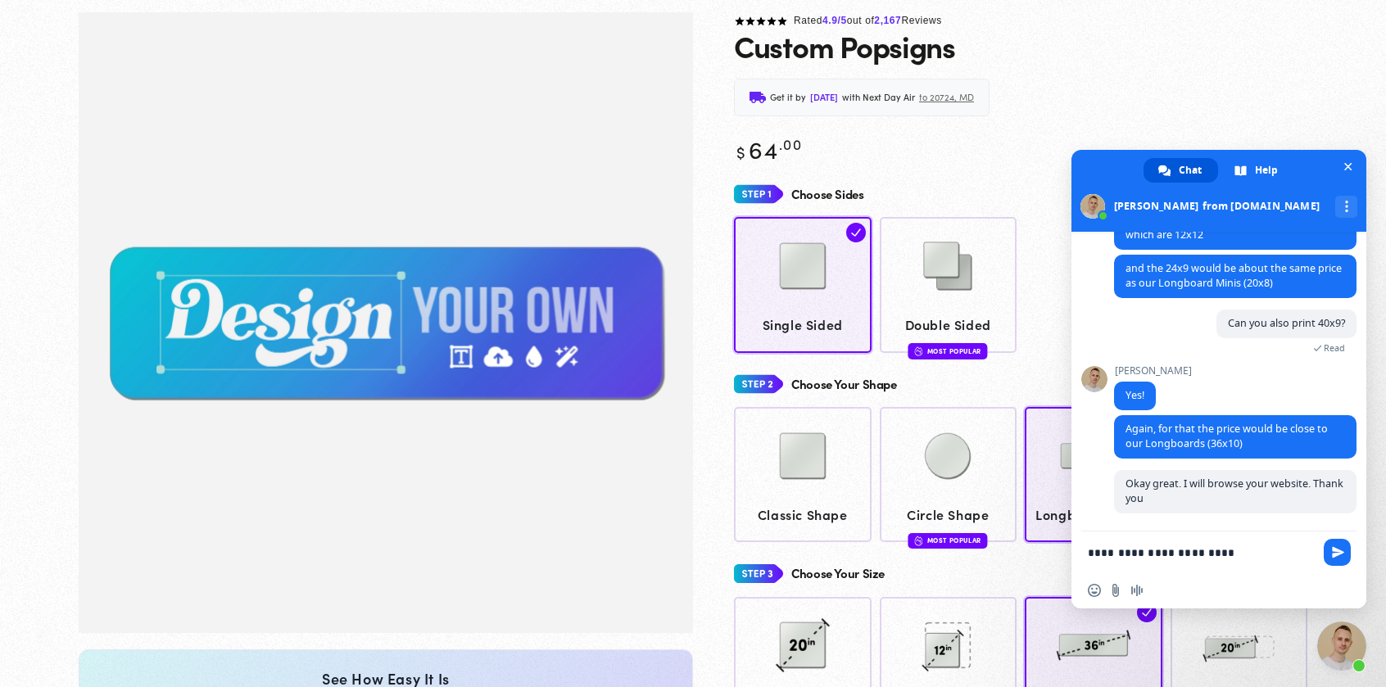
scroll to position [0, 0]
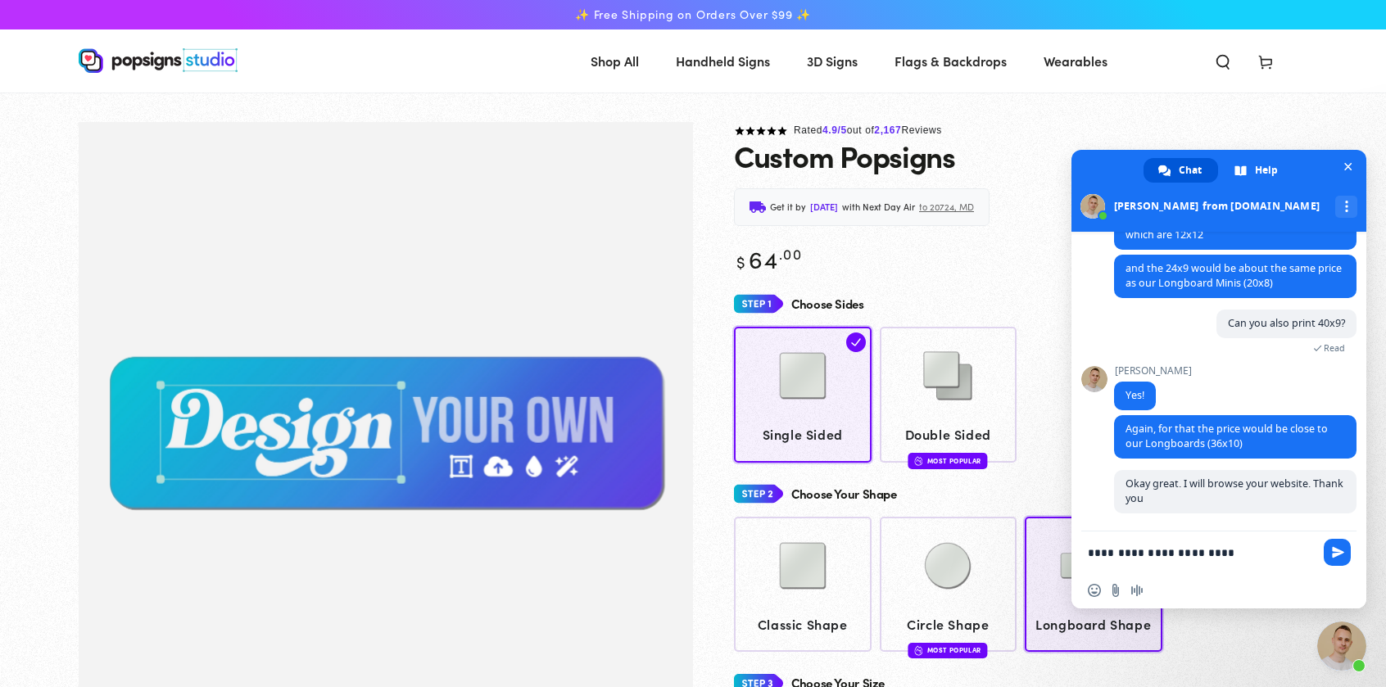
click at [751, 56] on span "Handheld Signs" at bounding box center [723, 61] width 94 height 24
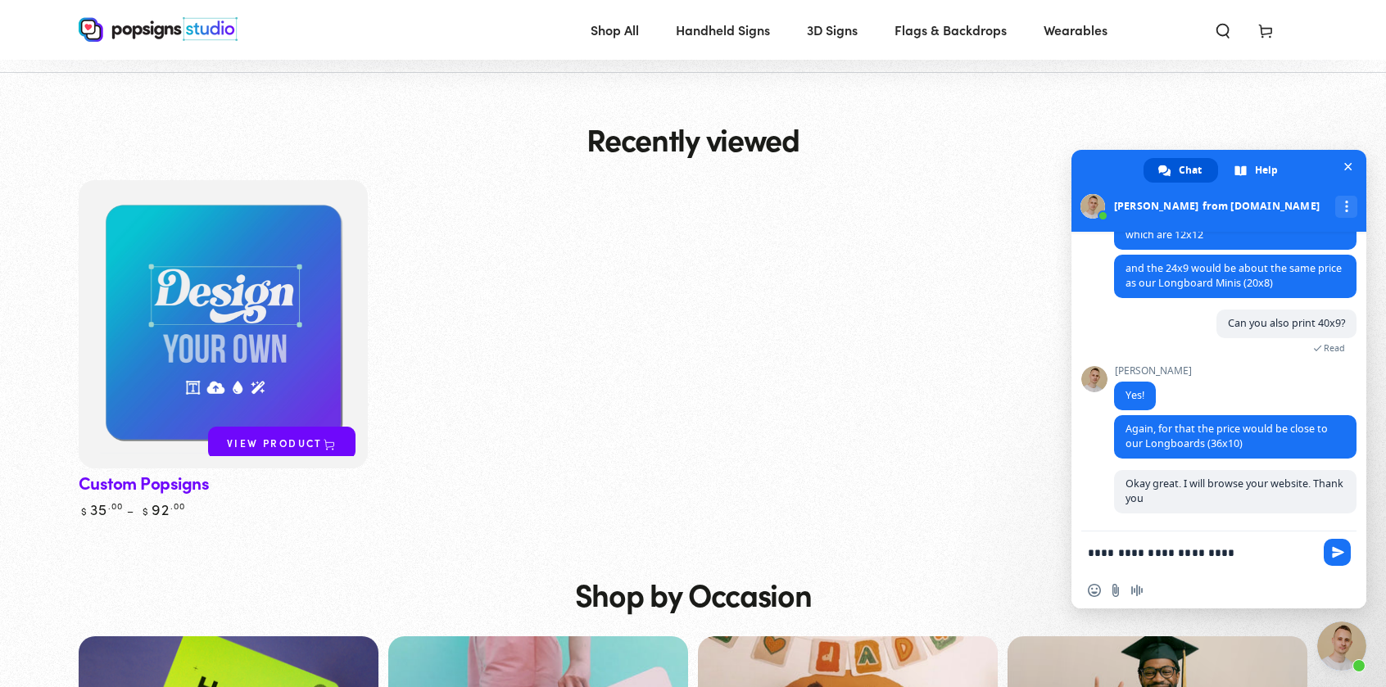
scroll to position [5245, 0]
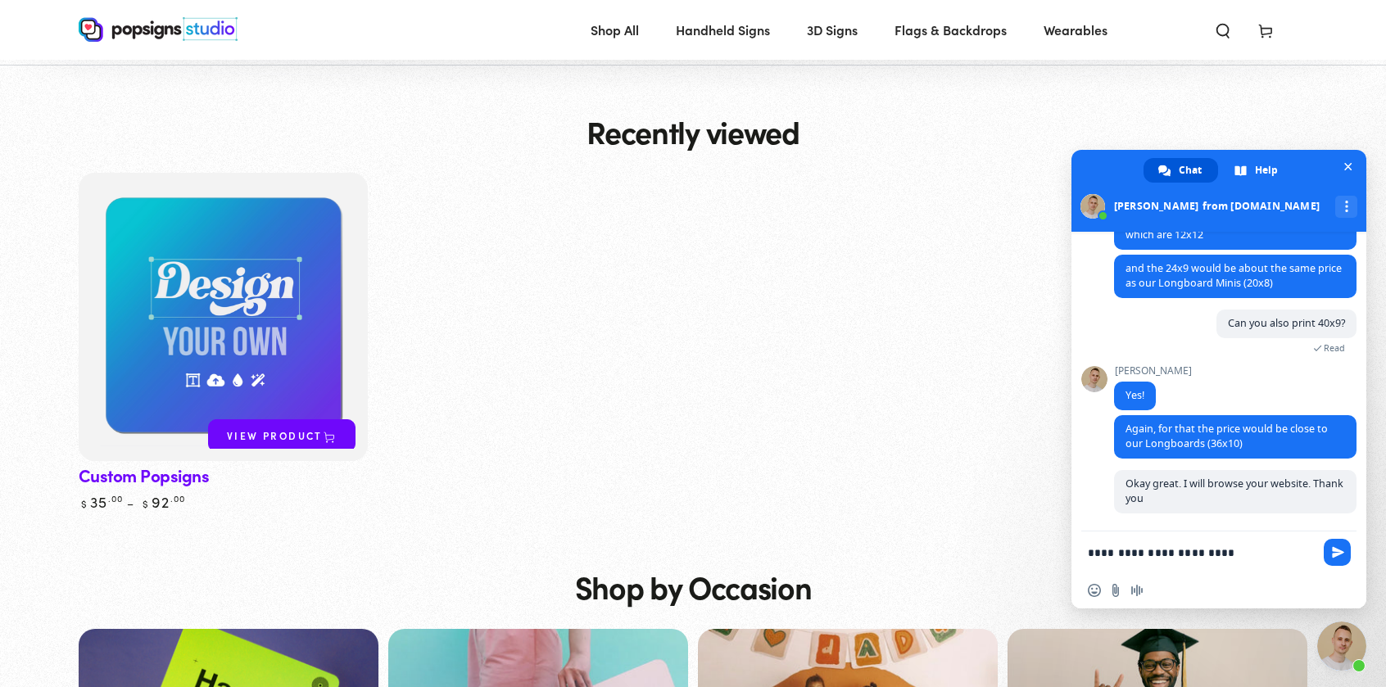
click at [1245, 558] on textarea "**********" at bounding box center [1202, 552] width 229 height 41
type textarea "*"
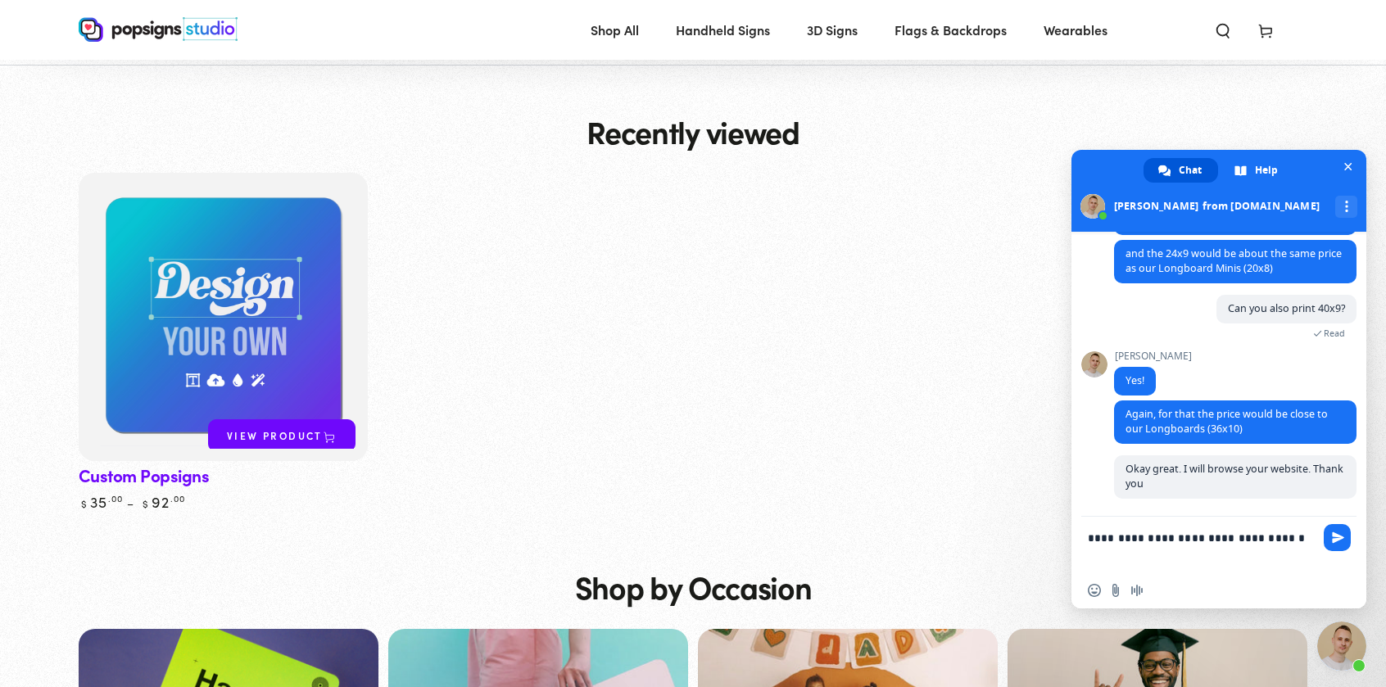
type textarea "**********"
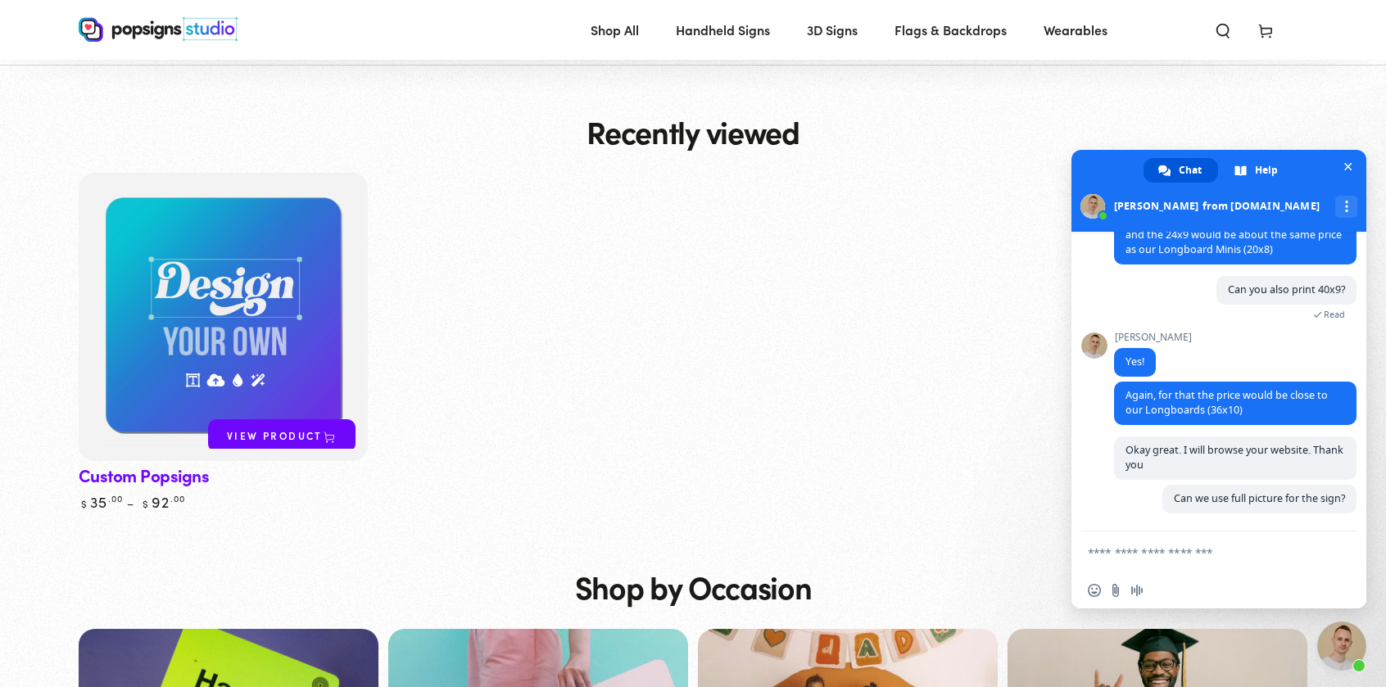
scroll to position [1533, 0]
